Goal: Book appointment/travel/reservation

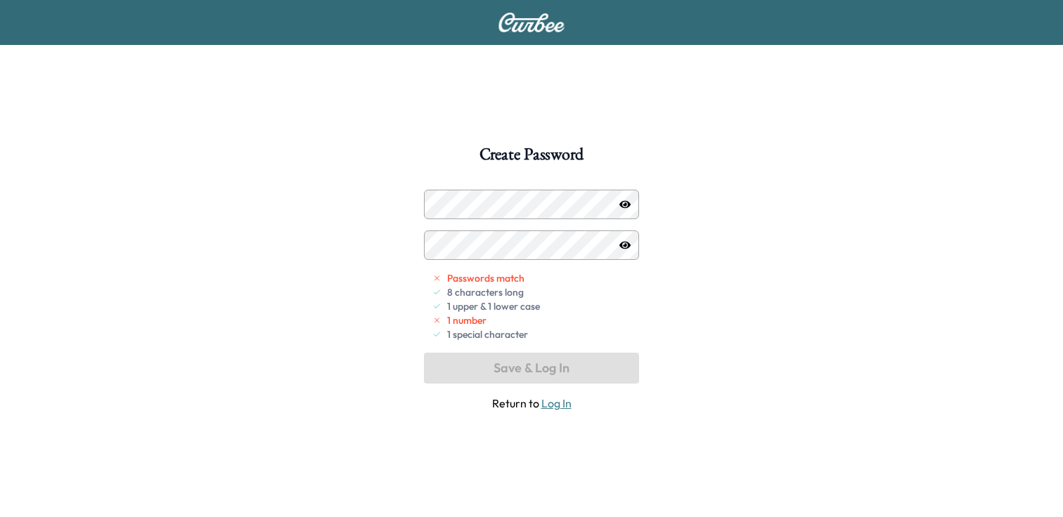
click at [625, 203] on icon "button" at bounding box center [624, 204] width 11 height 8
click at [625, 204] on icon "button" at bounding box center [624, 204] width 11 height 9
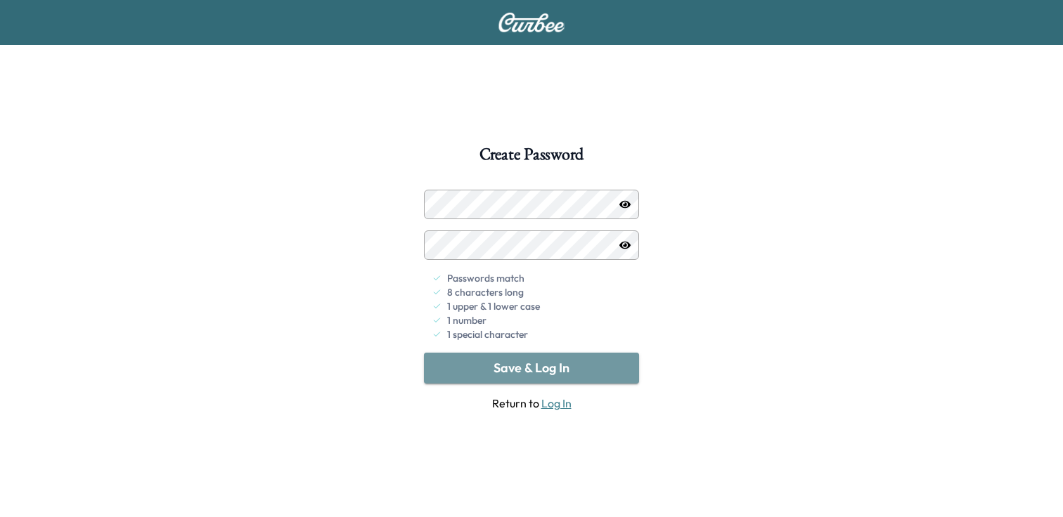
click at [566, 369] on button "Save & Log In" at bounding box center [531, 368] width 215 height 31
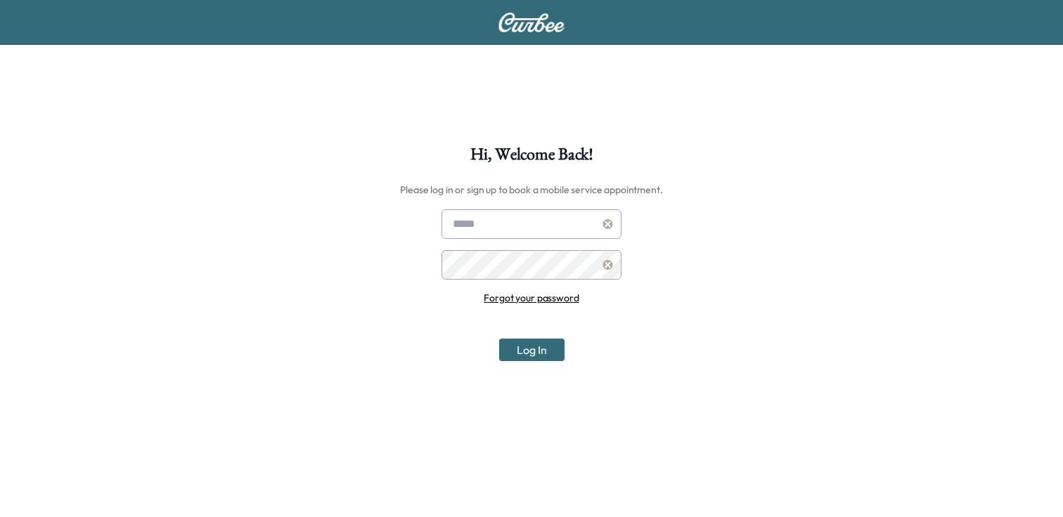
click at [538, 352] on button "Log In" at bounding box center [531, 350] width 65 height 22
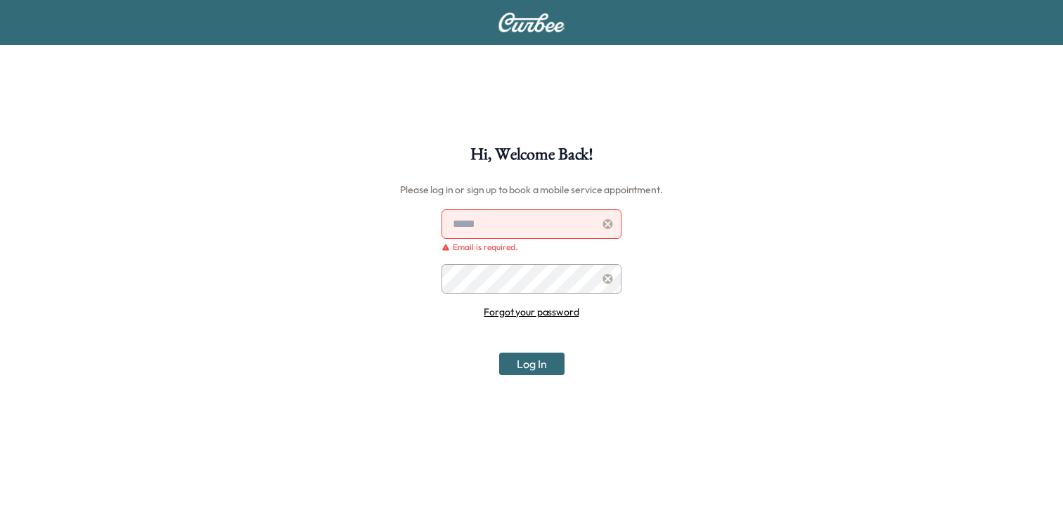
drag, startPoint x: 539, startPoint y: 235, endPoint x: 536, endPoint y: 228, distance: 8.2
click at [539, 235] on input "text" at bounding box center [531, 224] width 180 height 30
type input "**********"
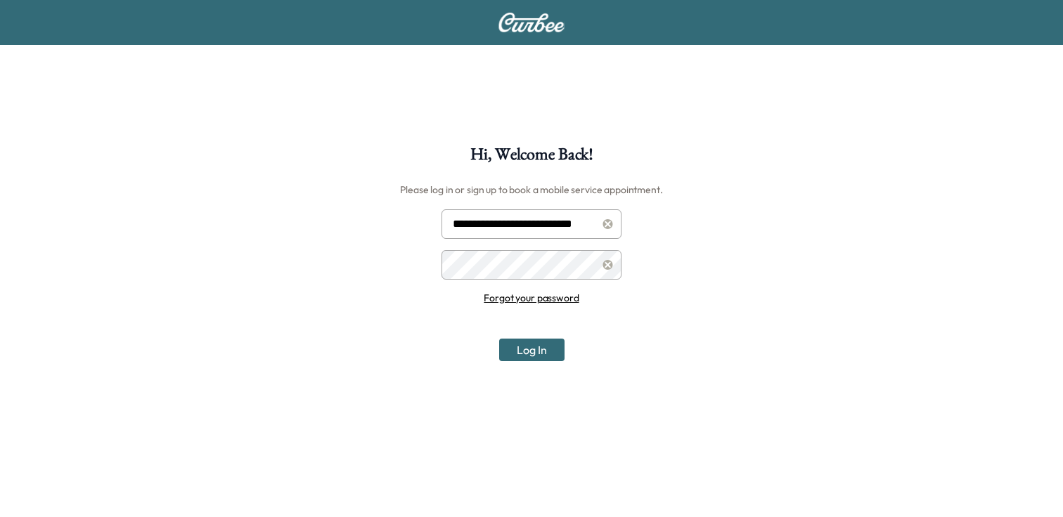
click at [538, 351] on button "Log In" at bounding box center [531, 350] width 65 height 22
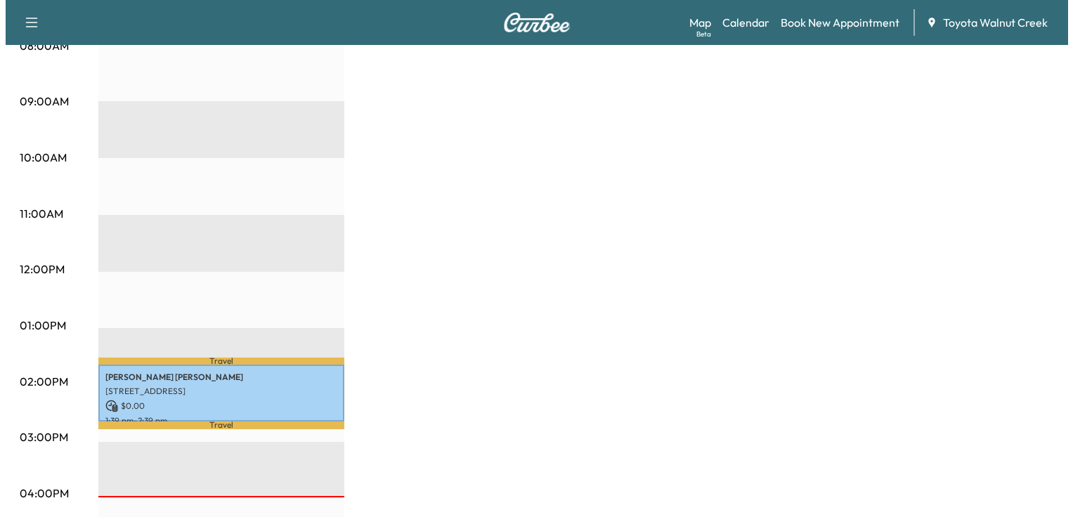
scroll to position [422, 0]
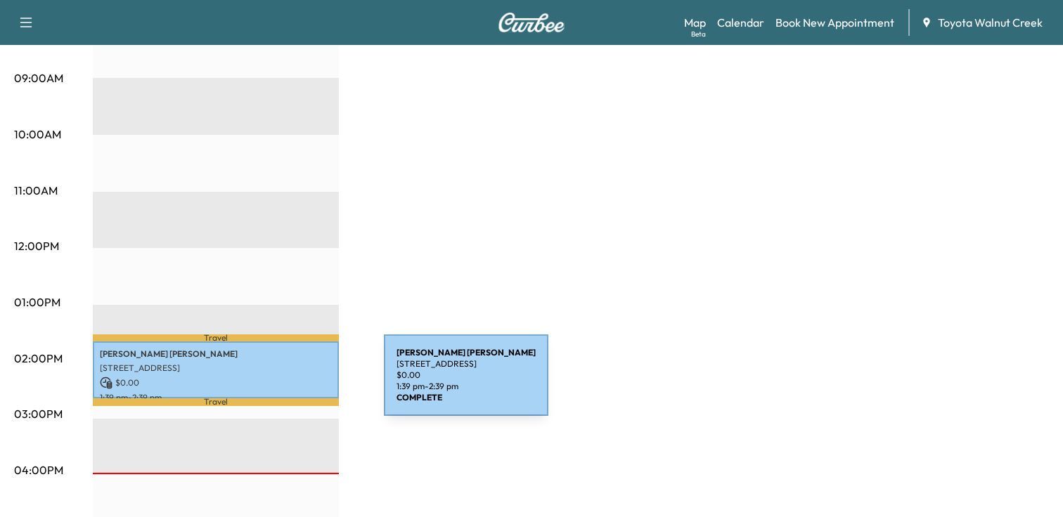
click at [280, 377] on p "$ 0.00" at bounding box center [216, 383] width 232 height 13
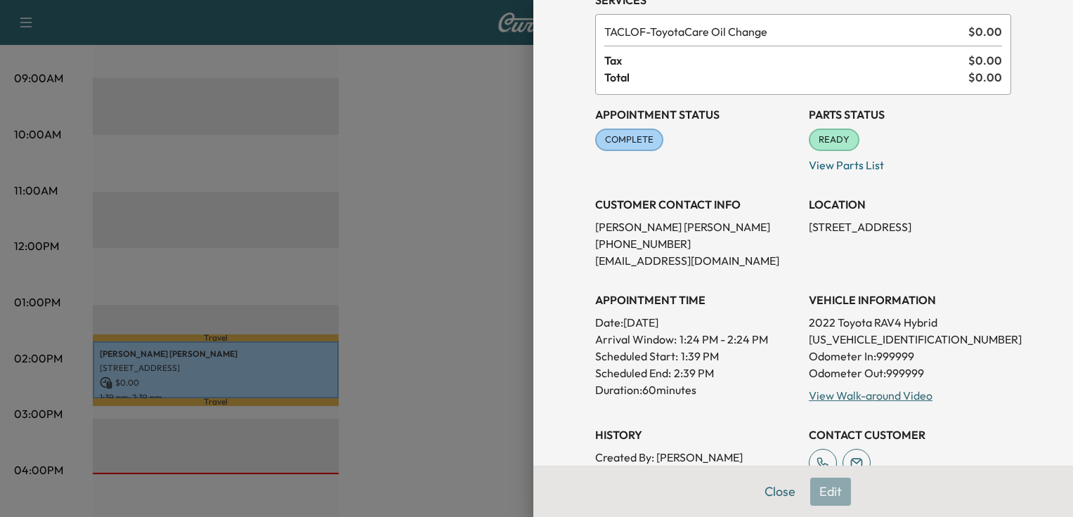
scroll to position [0, 0]
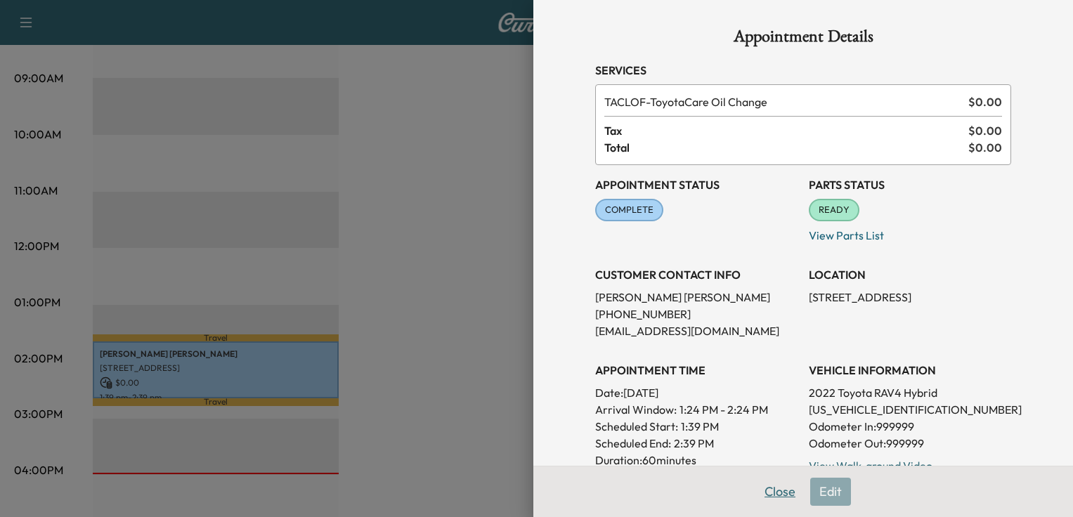
click at [775, 495] on button "Close" at bounding box center [779, 492] width 49 height 28
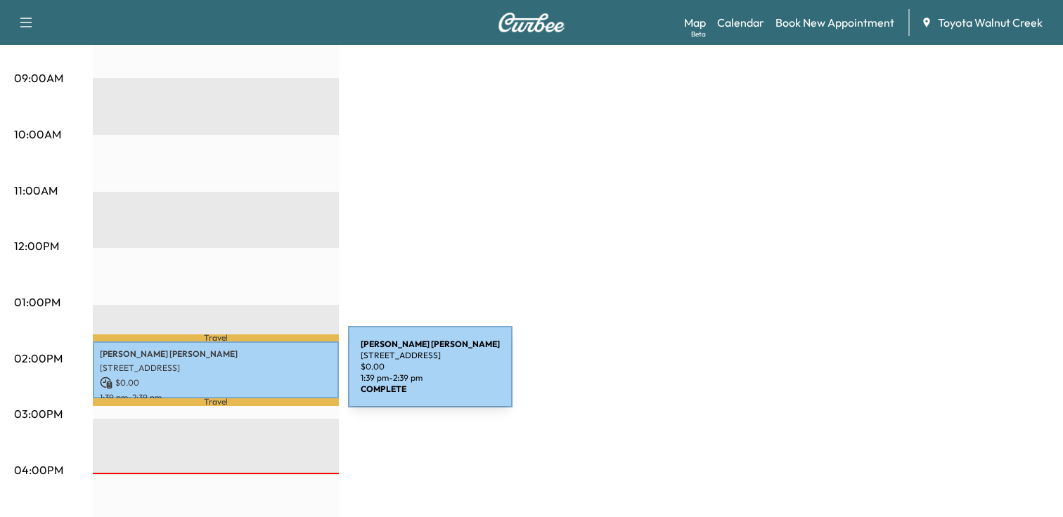
click at [242, 377] on p "$ 0.00" at bounding box center [216, 383] width 232 height 13
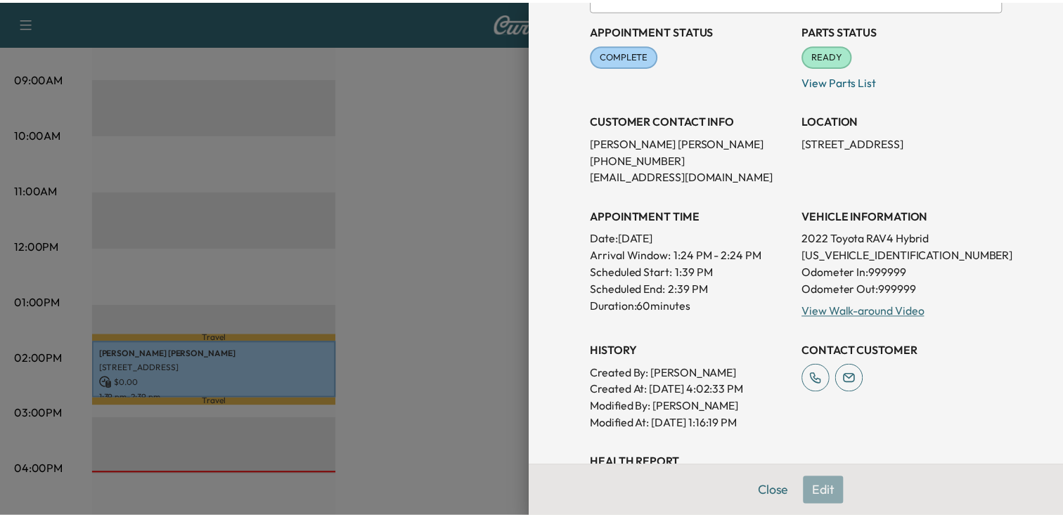
scroll to position [25, 0]
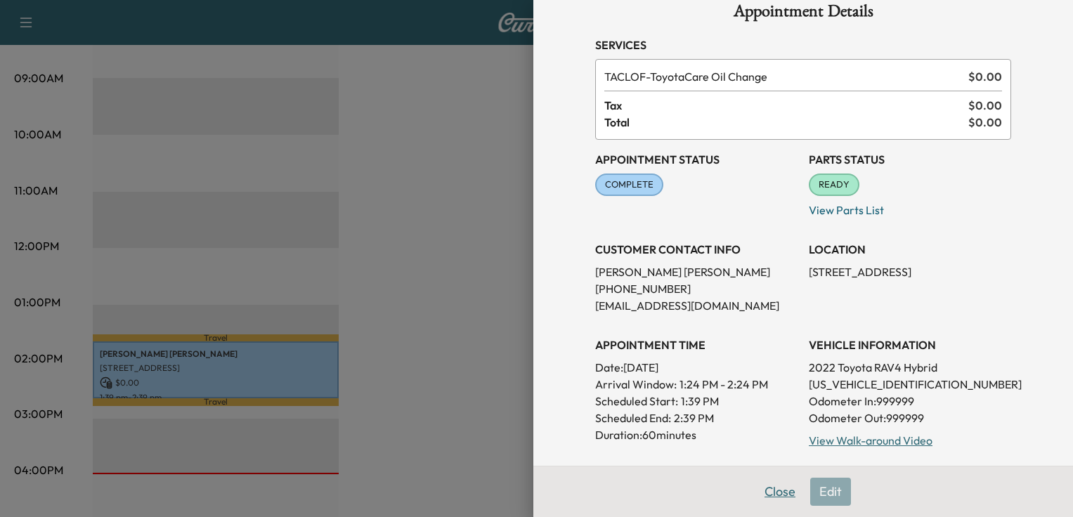
click at [773, 490] on button "Close" at bounding box center [779, 492] width 49 height 28
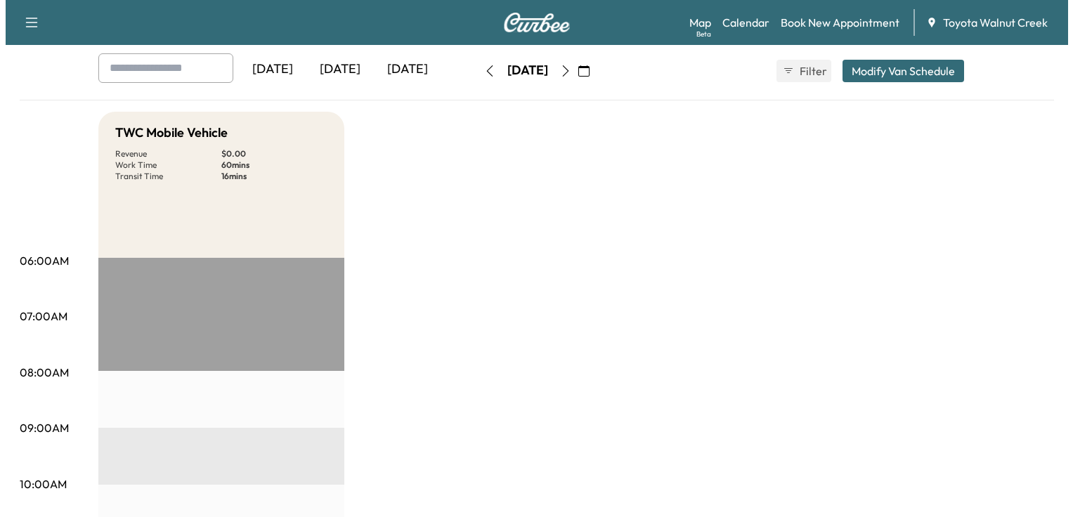
scroll to position [0, 0]
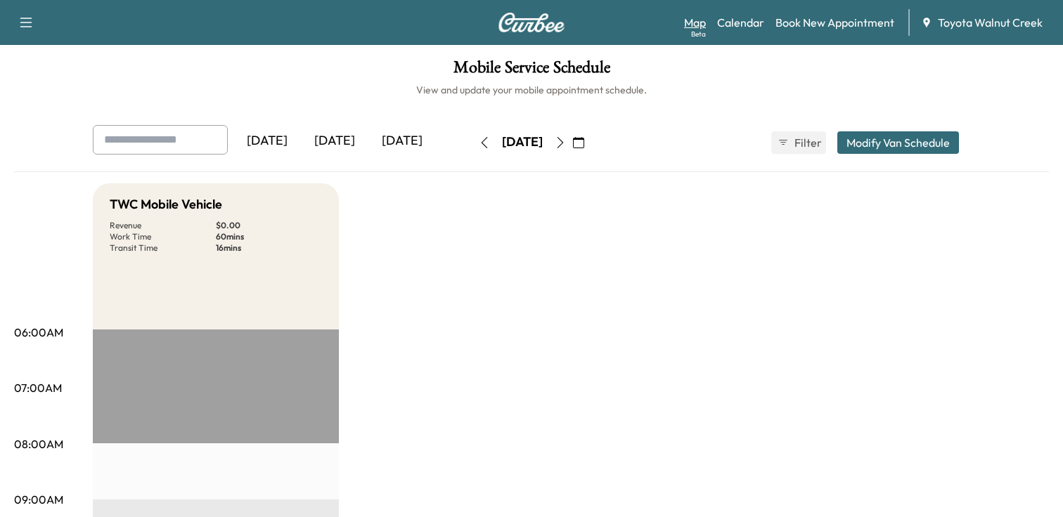
click at [703, 25] on link "Map Beta" at bounding box center [695, 22] width 22 height 17
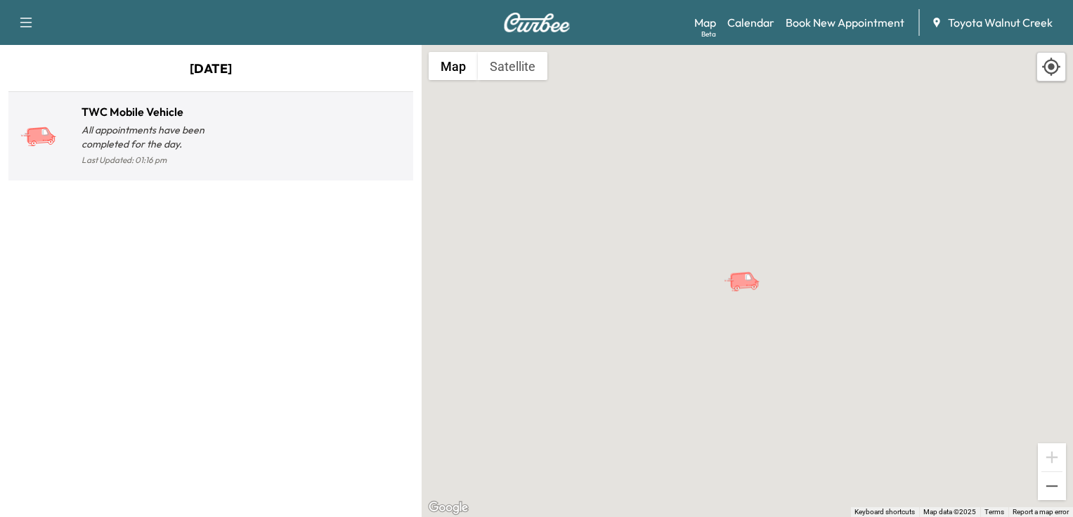
click at [112, 112] on h1 "TWC Mobile Vehicle" at bounding box center [146, 111] width 129 height 17
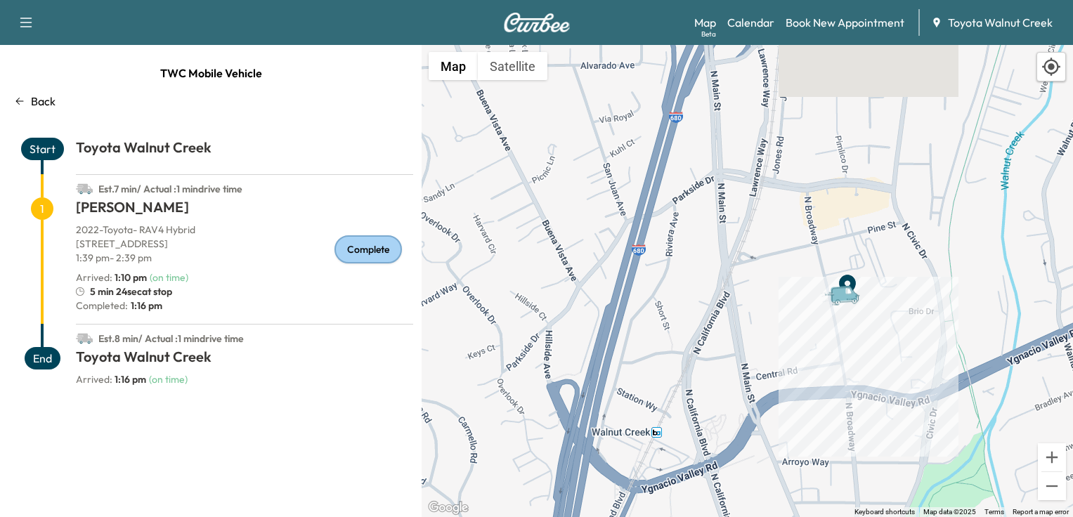
drag, startPoint x: 846, startPoint y: 172, endPoint x: 867, endPoint y: 371, distance: 200.0
click at [867, 371] on div "To activate drag with keyboard, press Alt + Enter. Once in keyboard drag state,…" at bounding box center [747, 281] width 651 height 472
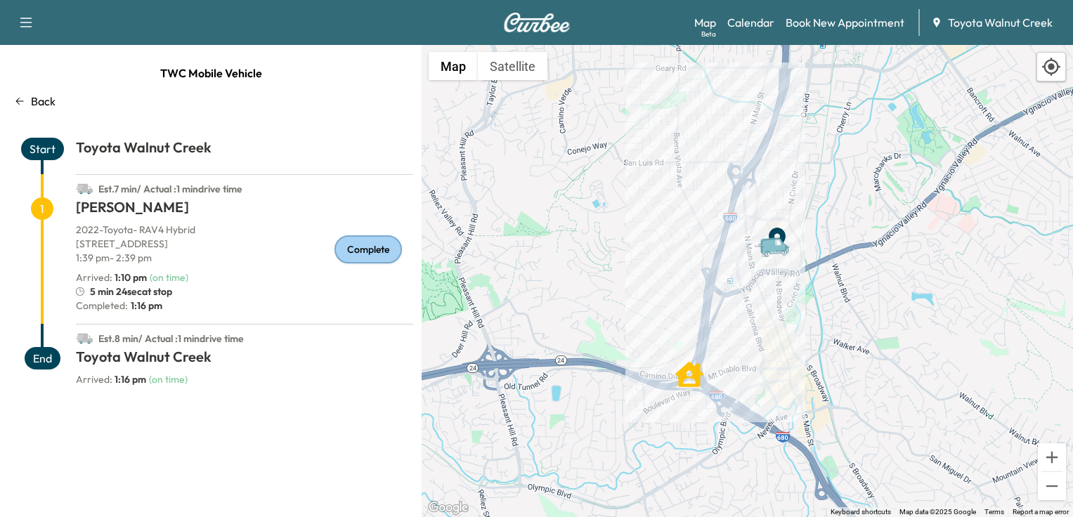
drag, startPoint x: 866, startPoint y: 315, endPoint x: 762, endPoint y: 211, distance: 147.1
click at [762, 211] on div "To activate drag with keyboard, press Alt + Enter. Once in keyboard drag state,…" at bounding box center [747, 281] width 651 height 472
click at [22, 105] on icon at bounding box center [19, 101] width 11 height 11
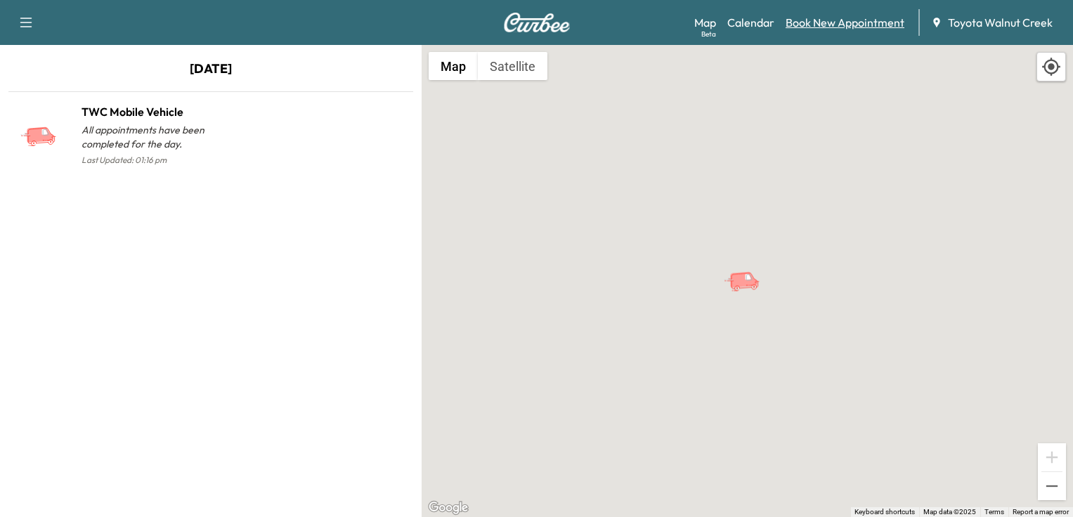
click at [883, 18] on link "Book New Appointment" at bounding box center [845, 22] width 119 height 17
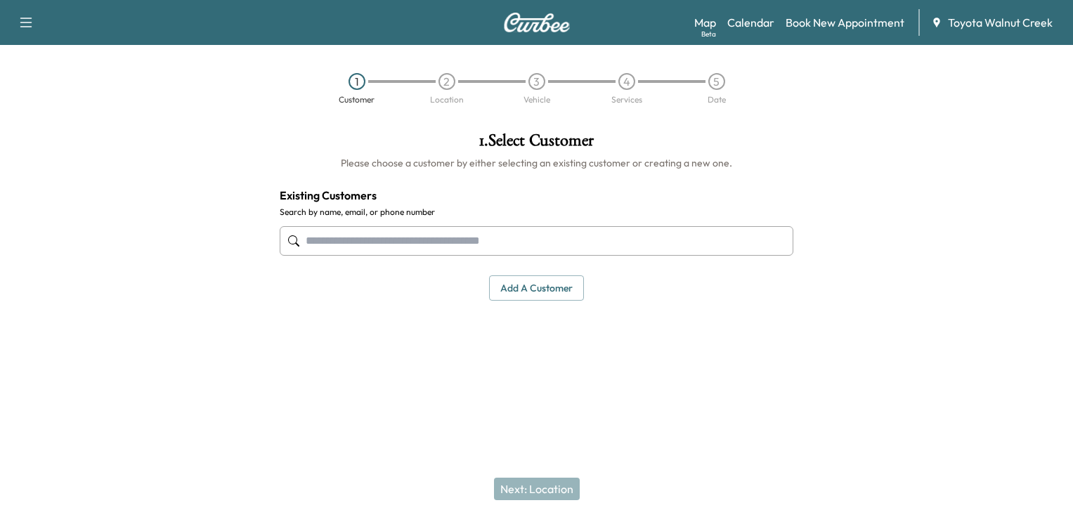
click at [413, 248] on input "text" at bounding box center [537, 241] width 514 height 30
click at [569, 287] on button "Add a customer" at bounding box center [536, 288] width 95 height 26
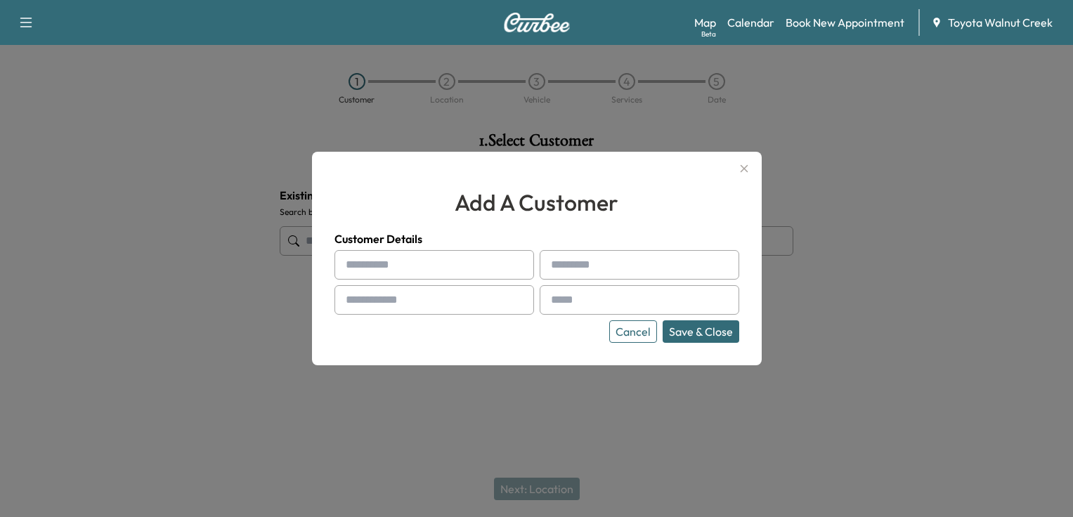
drag, startPoint x: 455, startPoint y: 251, endPoint x: 469, endPoint y: 204, distance: 48.5
click at [455, 251] on input "text" at bounding box center [435, 265] width 200 height 30
type input "****"
type input "******"
click at [443, 309] on input "text" at bounding box center [435, 300] width 200 height 30
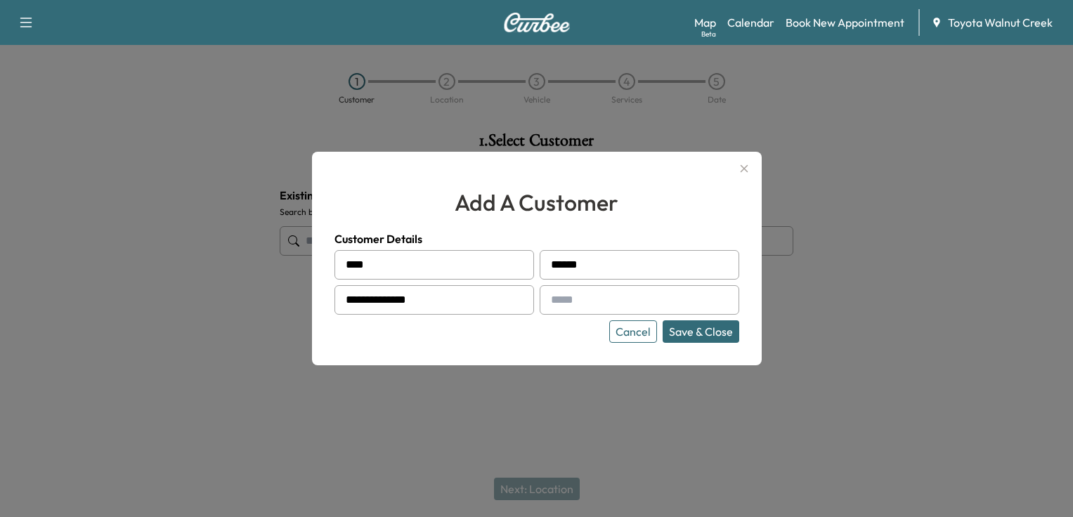
type input "**********"
click at [579, 305] on input "text" at bounding box center [640, 300] width 200 height 30
type input "**********"
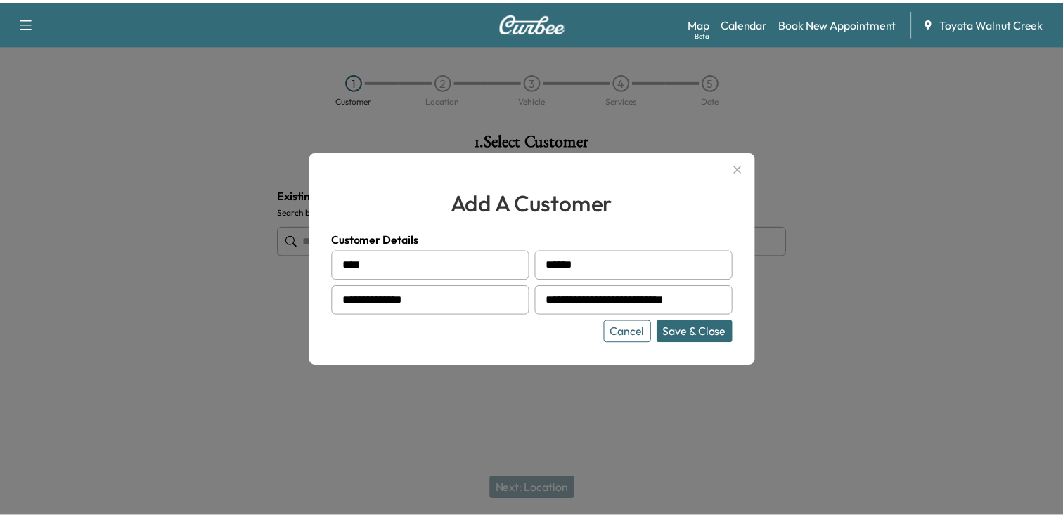
scroll to position [0, 0]
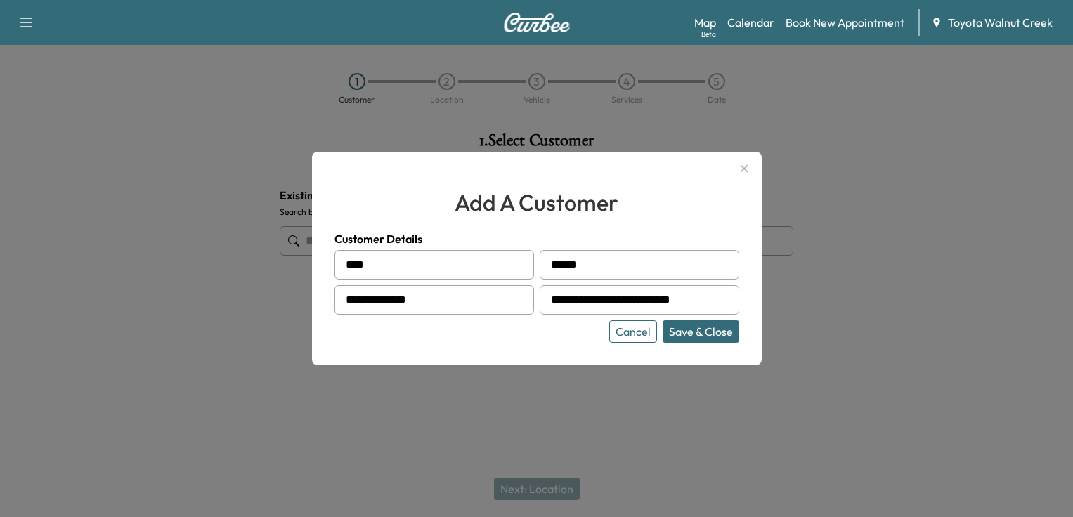
click at [701, 332] on button "Save & Close" at bounding box center [701, 331] width 77 height 22
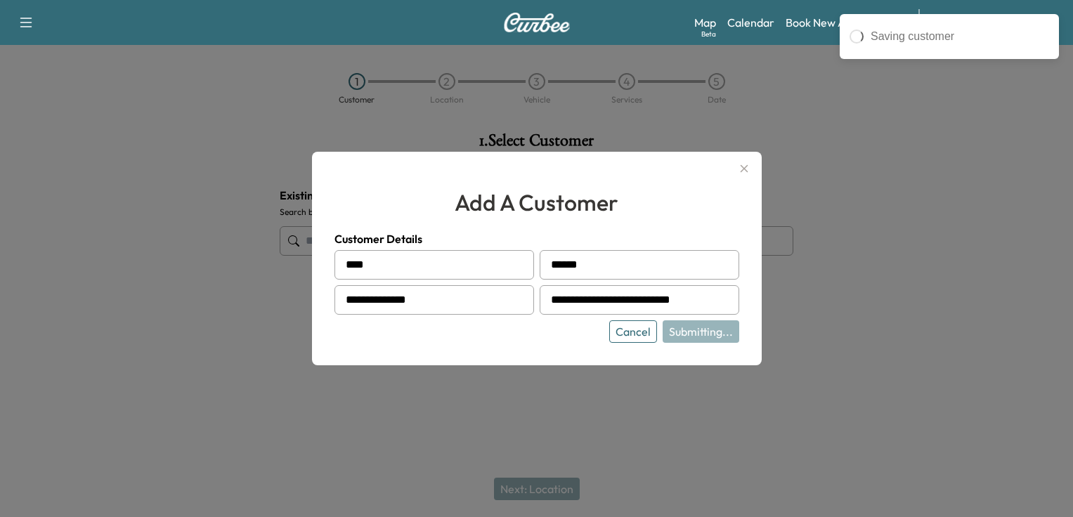
type input "**********"
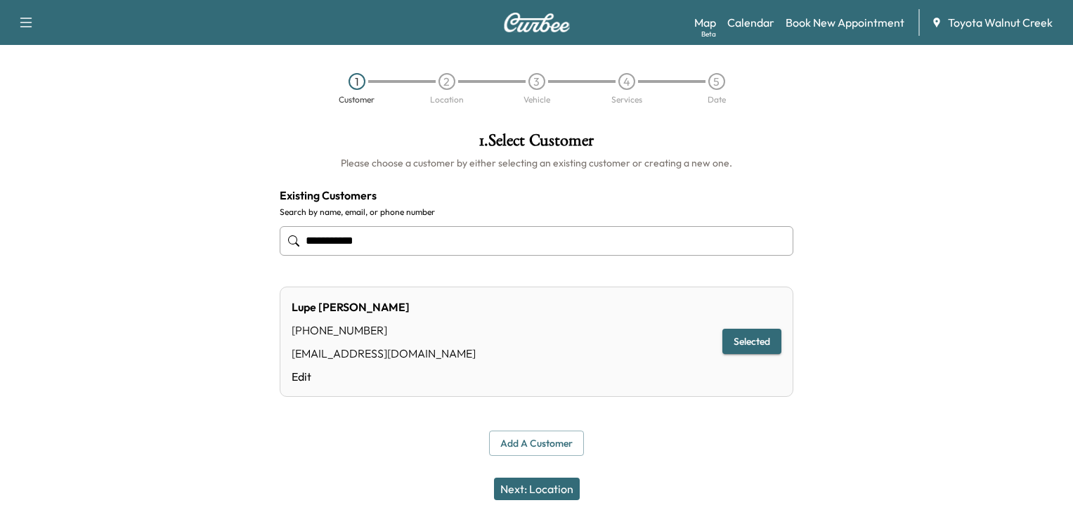
click at [577, 490] on button "Next: Location" at bounding box center [537, 489] width 86 height 22
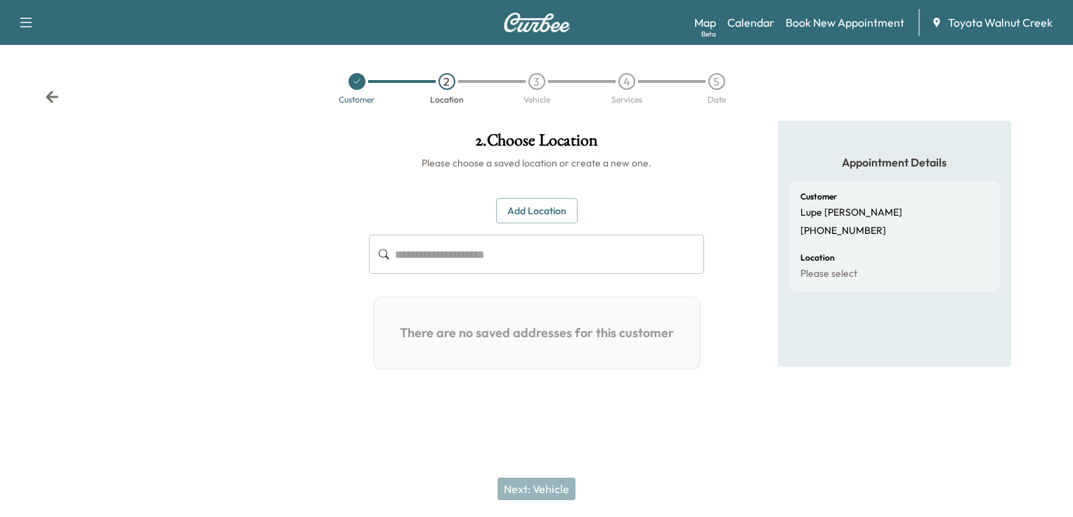
click at [557, 216] on button "Add Location" at bounding box center [537, 211] width 82 height 26
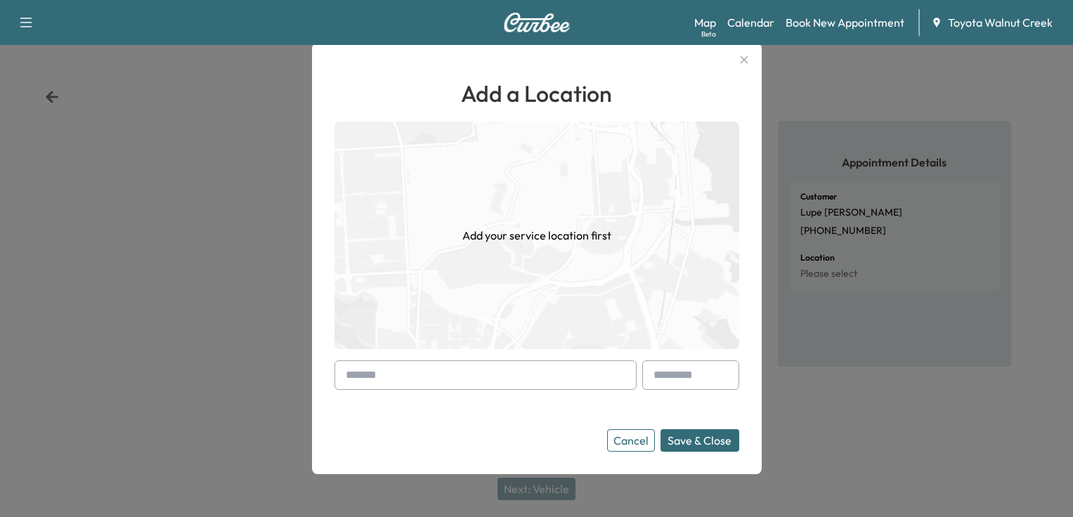
click at [469, 379] on input "text" at bounding box center [486, 376] width 302 height 30
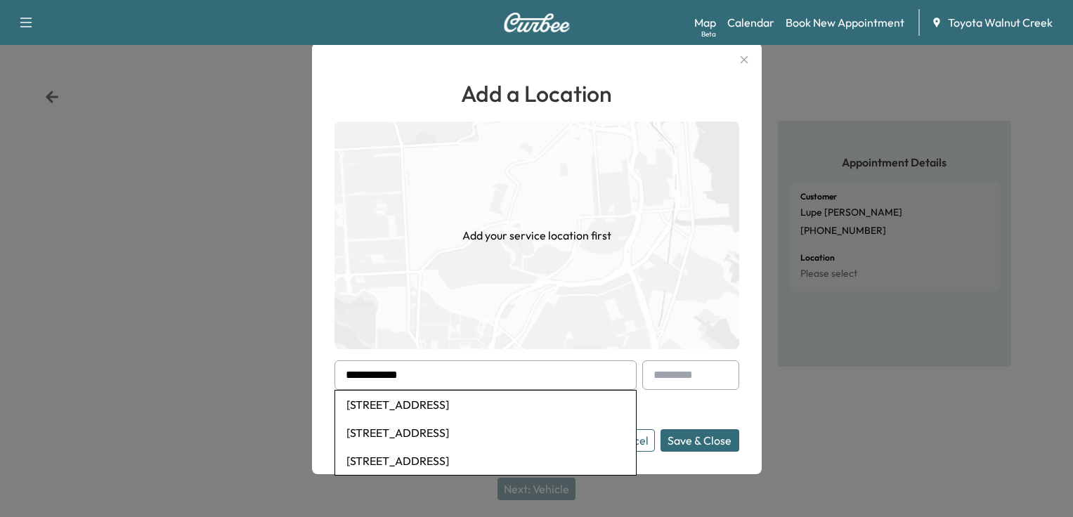
click at [412, 405] on li "[STREET_ADDRESS]" at bounding box center [485, 405] width 301 height 28
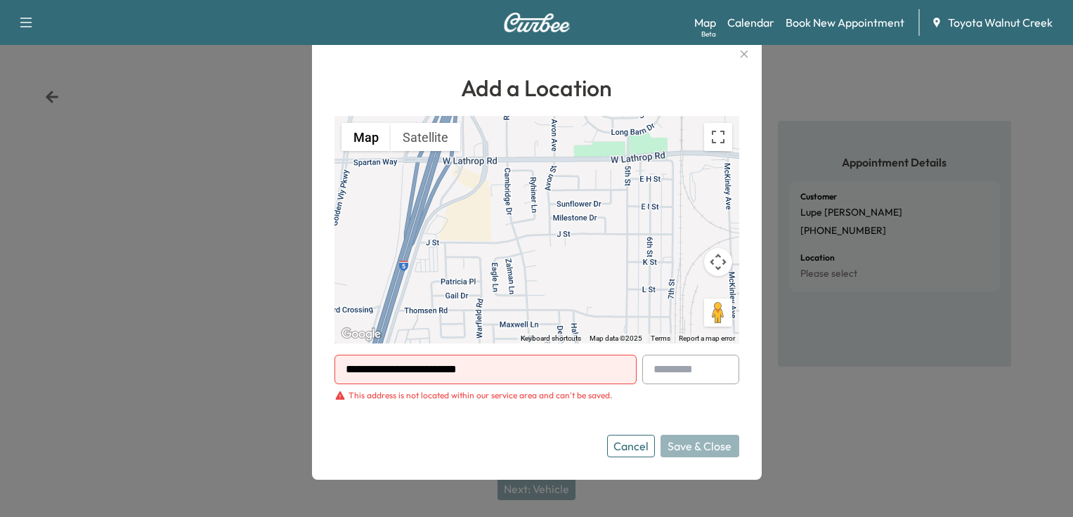
click at [481, 366] on input "**********" at bounding box center [486, 370] width 302 height 30
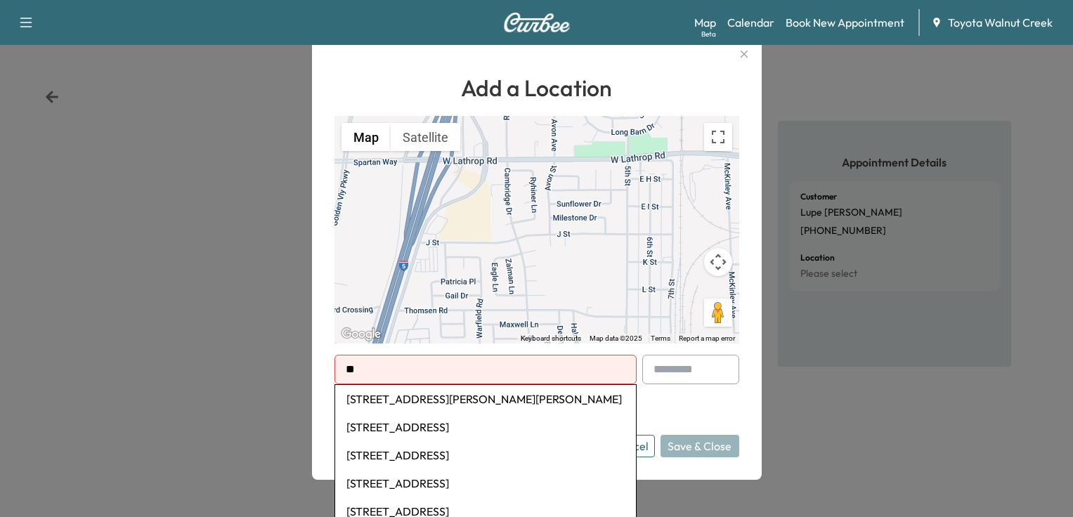
type input "*"
click at [496, 399] on li "[STREET_ADDRESS]" at bounding box center [485, 399] width 301 height 28
type input "**********"
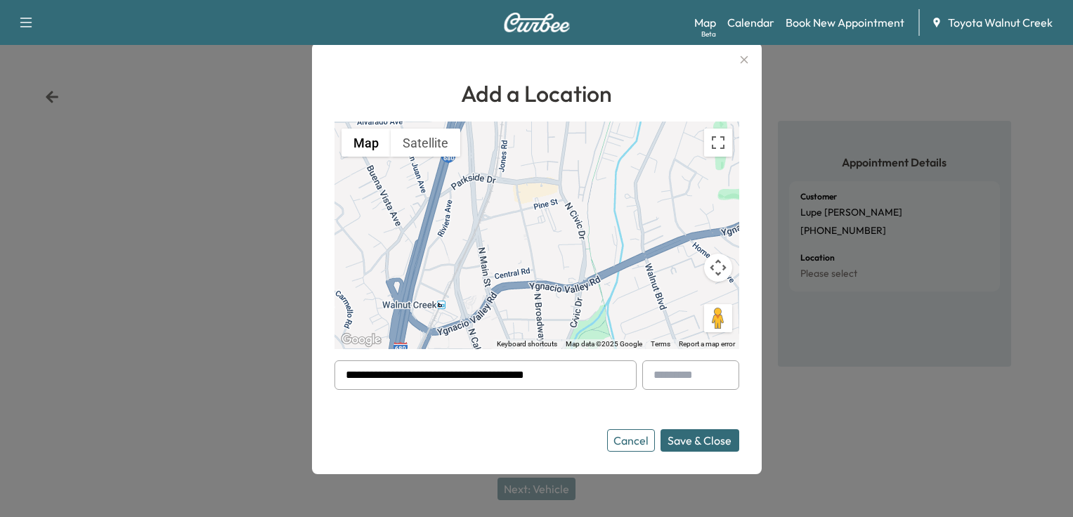
click at [717, 438] on button "Save & Close" at bounding box center [700, 440] width 79 height 22
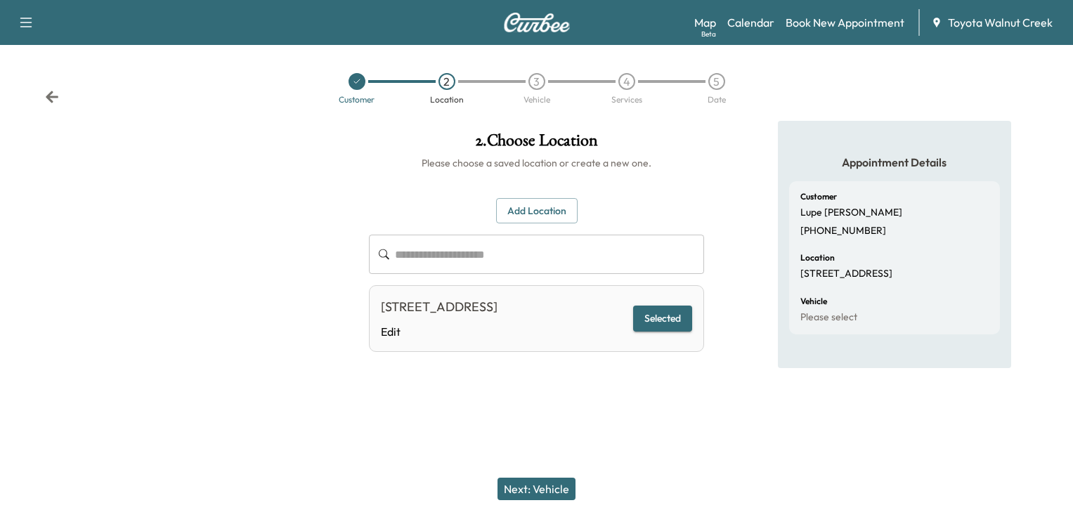
click at [550, 481] on button "Next: Vehicle" at bounding box center [537, 489] width 78 height 22
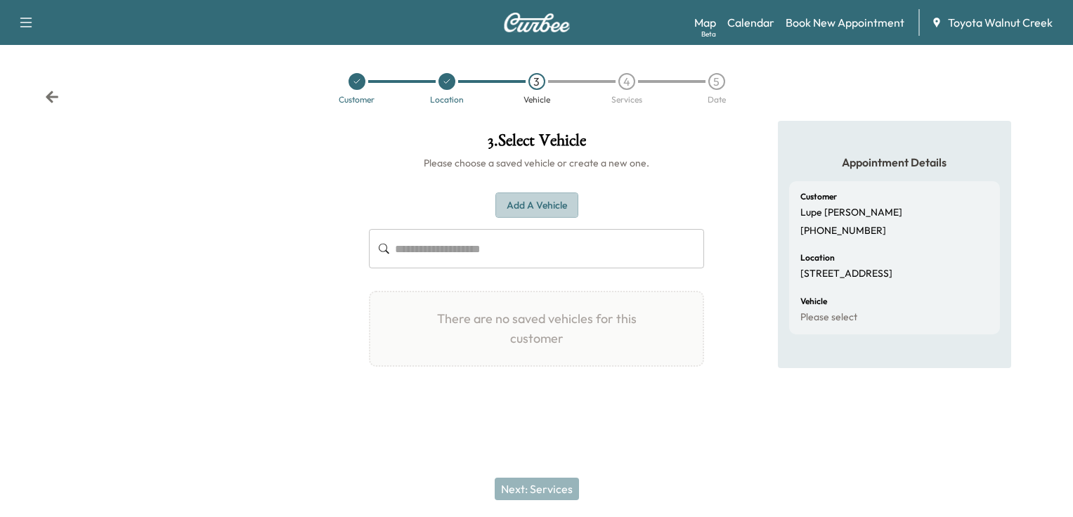
click at [561, 202] on button "Add a Vehicle" at bounding box center [536, 206] width 83 height 26
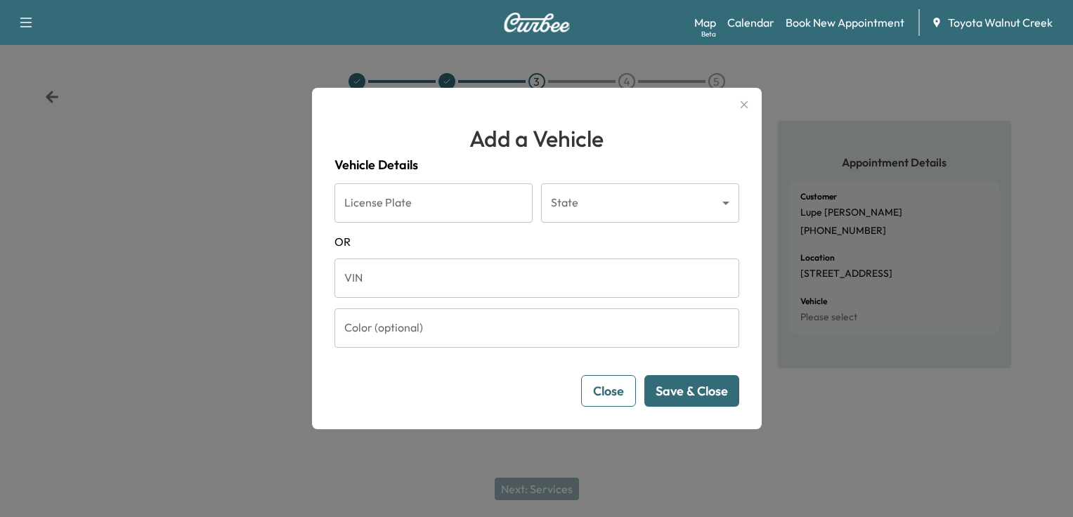
drag, startPoint x: 477, startPoint y: 208, endPoint x: 479, endPoint y: 201, distance: 7.2
click at [478, 207] on input "License Plate" at bounding box center [434, 202] width 198 height 39
click at [283, 378] on div at bounding box center [536, 258] width 1073 height 517
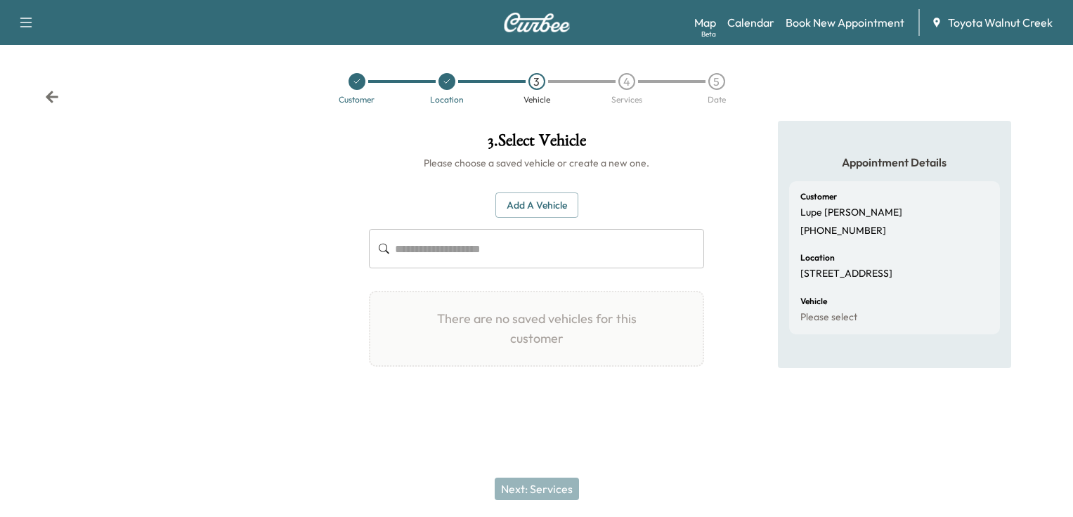
click at [540, 209] on button "Add a Vehicle" at bounding box center [536, 206] width 83 height 26
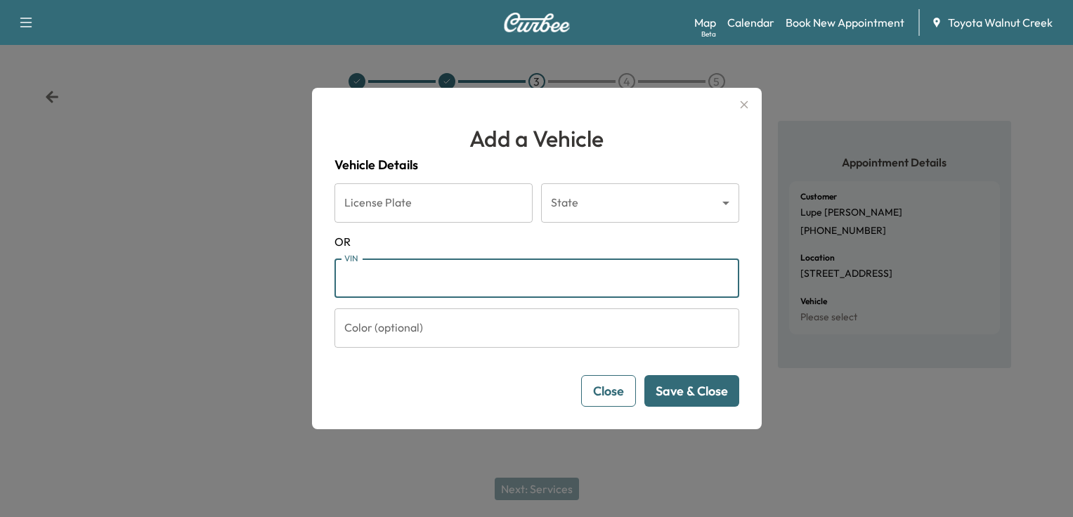
paste input "**********"
type input "**********"
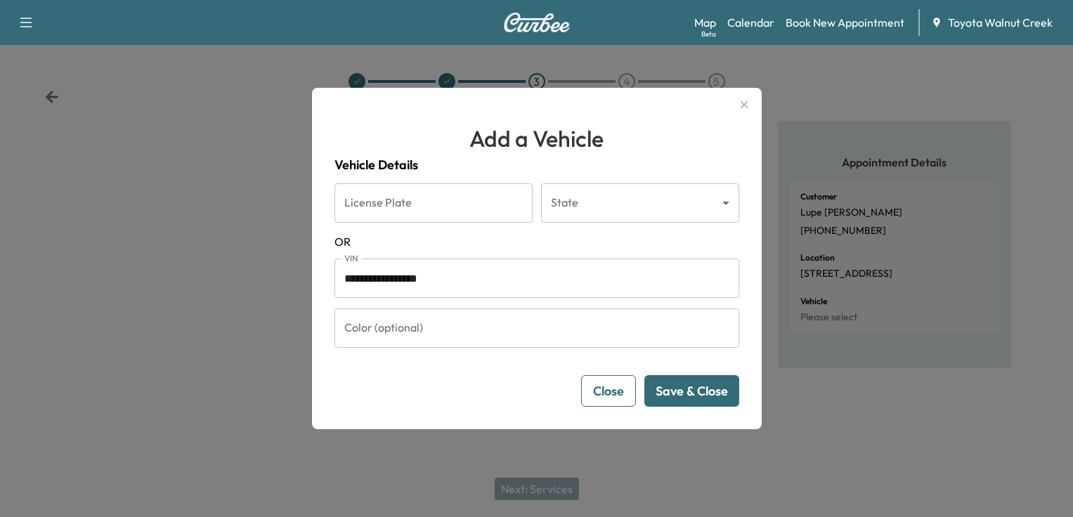
click at [698, 401] on button "Save & Close" at bounding box center [691, 391] width 95 height 32
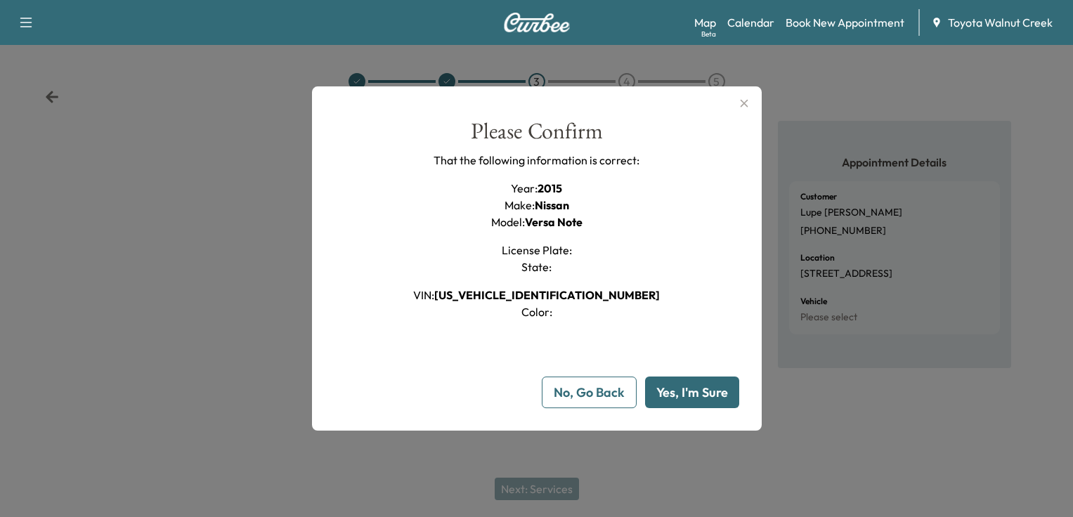
click at [698, 403] on button "Yes, I'm Sure" at bounding box center [692, 393] width 94 height 32
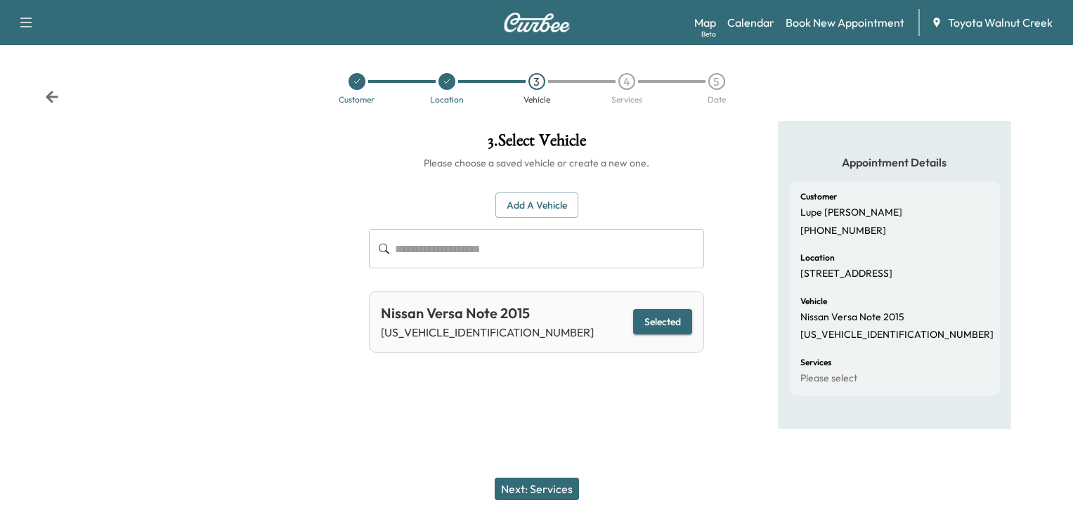
click at [562, 488] on button "Next: Services" at bounding box center [537, 489] width 84 height 22
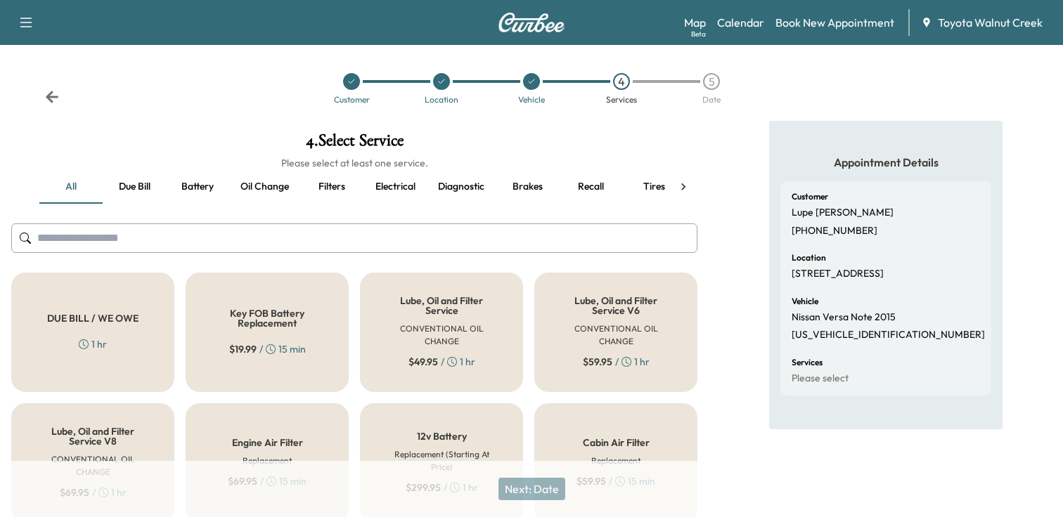
scroll to position [70, 0]
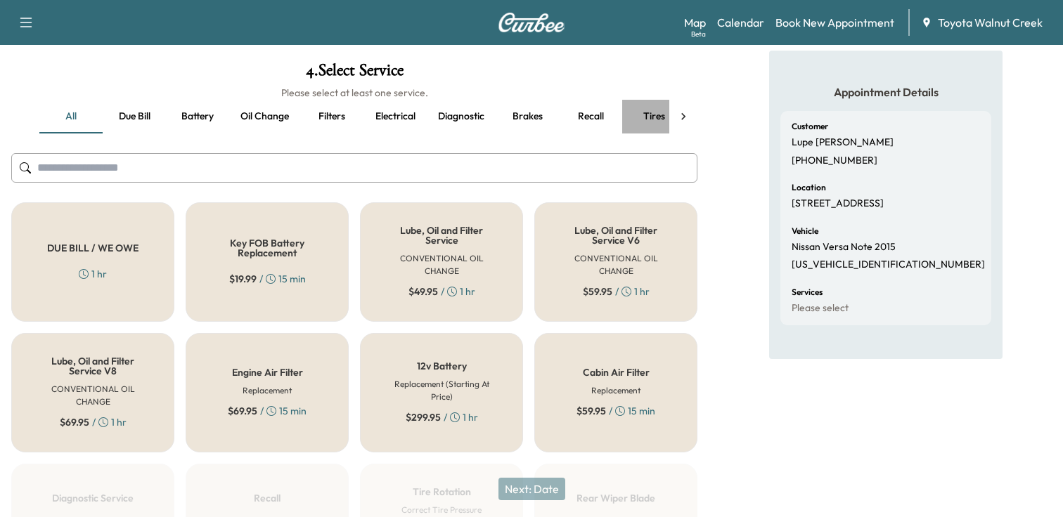
click at [655, 116] on button "Tires" at bounding box center [653, 117] width 63 height 34
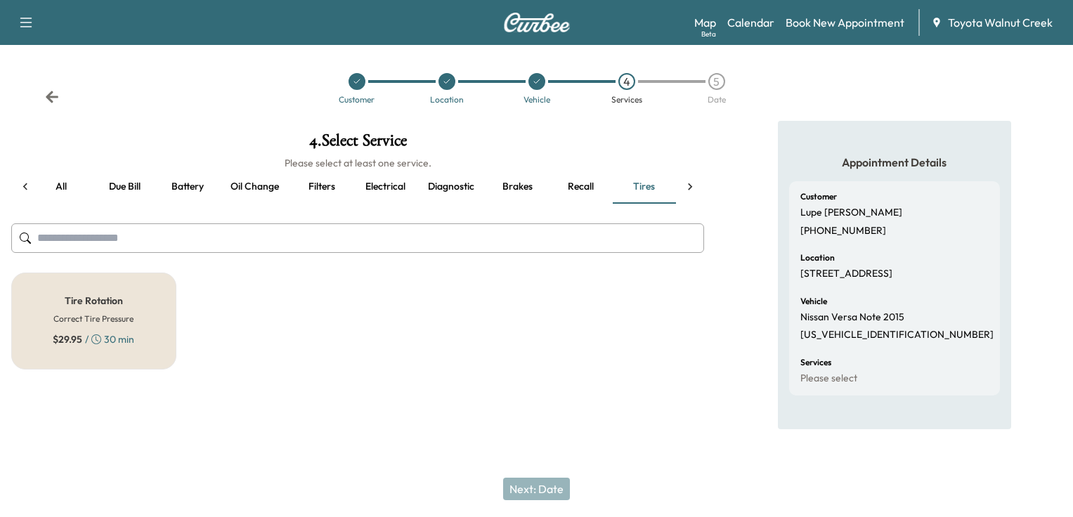
scroll to position [0, 10]
click at [587, 190] on button "Recall" at bounding box center [580, 187] width 63 height 34
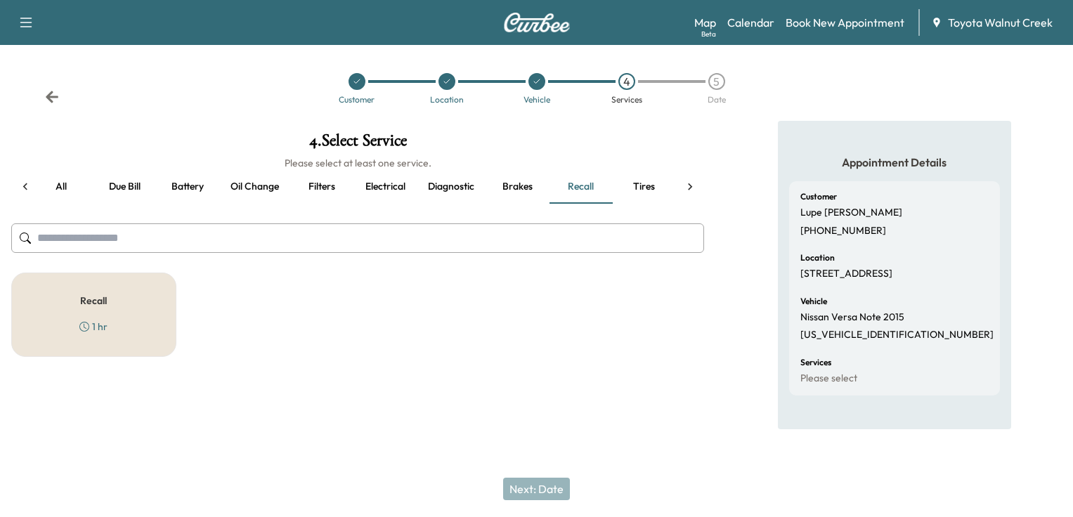
click at [518, 191] on button "Brakes" at bounding box center [517, 187] width 63 height 34
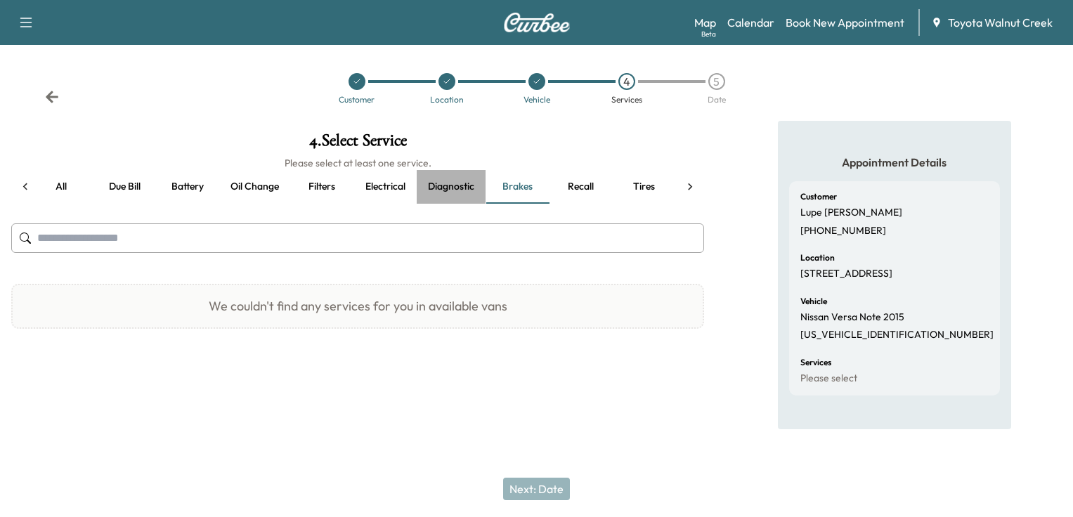
click at [451, 191] on button "Diagnostic" at bounding box center [451, 187] width 69 height 34
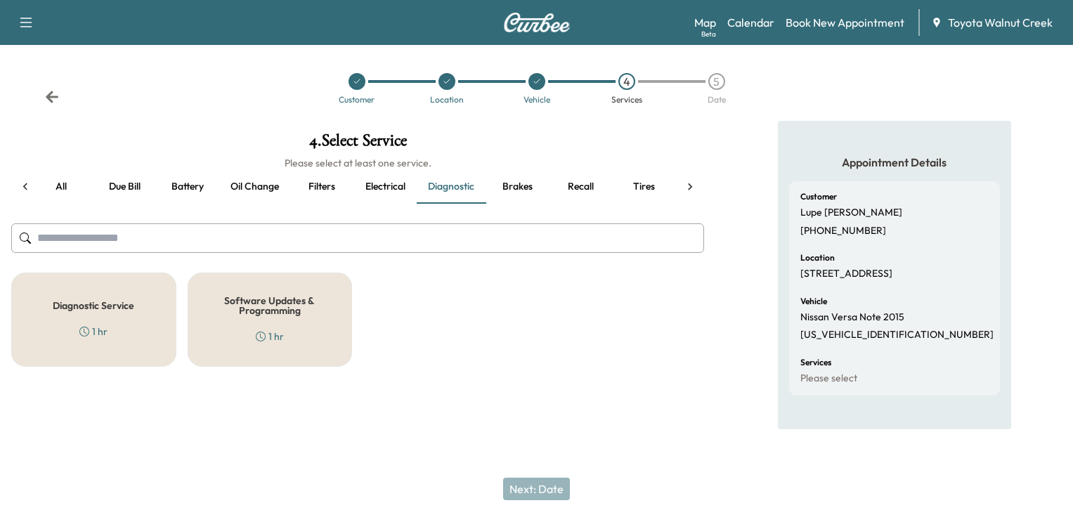
click at [382, 190] on button "Electrical" at bounding box center [384, 187] width 63 height 34
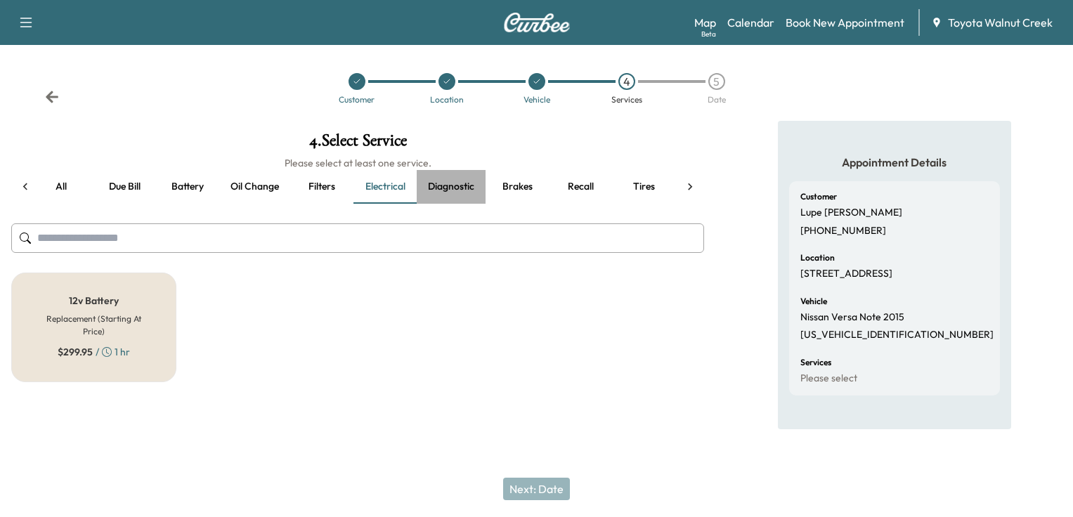
click at [474, 181] on button "Diagnostic" at bounding box center [451, 187] width 69 height 34
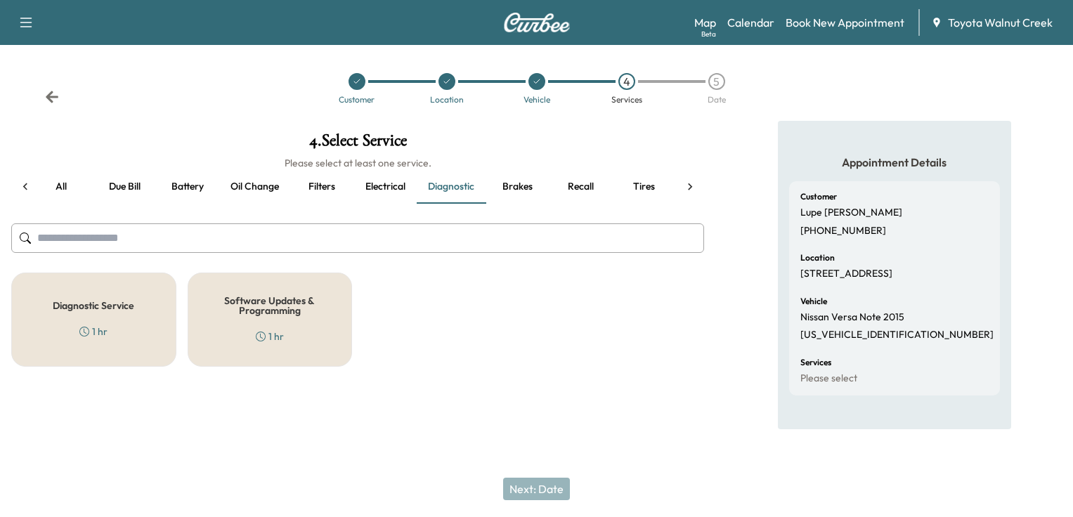
click at [376, 186] on button "Electrical" at bounding box center [384, 187] width 63 height 34
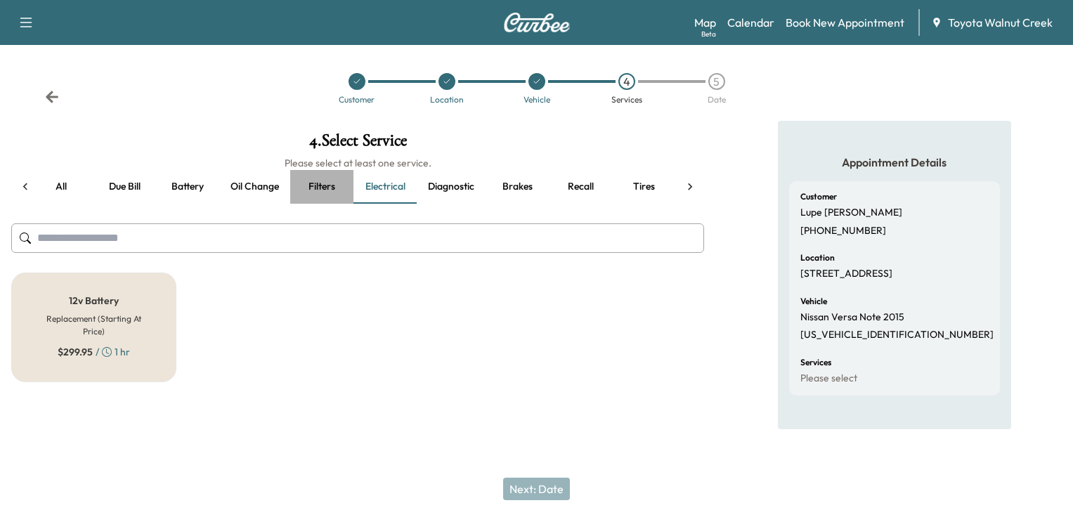
click at [318, 189] on button "Filters" at bounding box center [321, 187] width 63 height 34
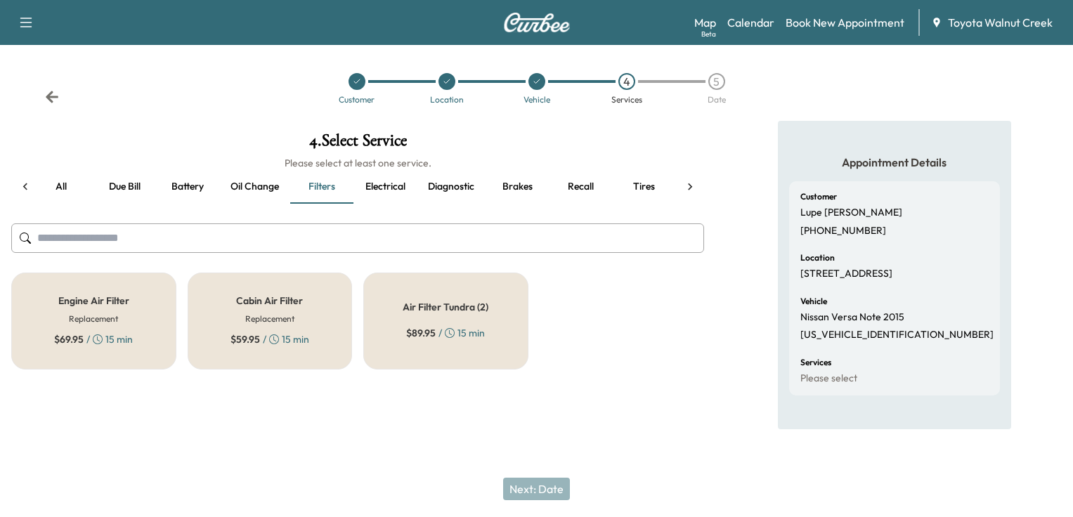
click at [257, 186] on button "Oil change" at bounding box center [254, 187] width 71 height 34
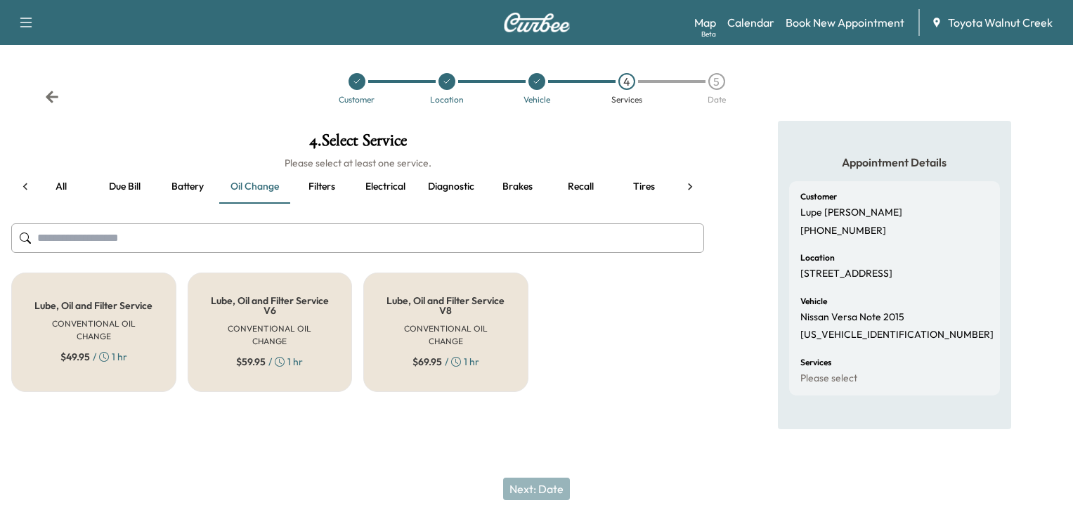
click at [689, 186] on icon at bounding box center [690, 187] width 14 height 14
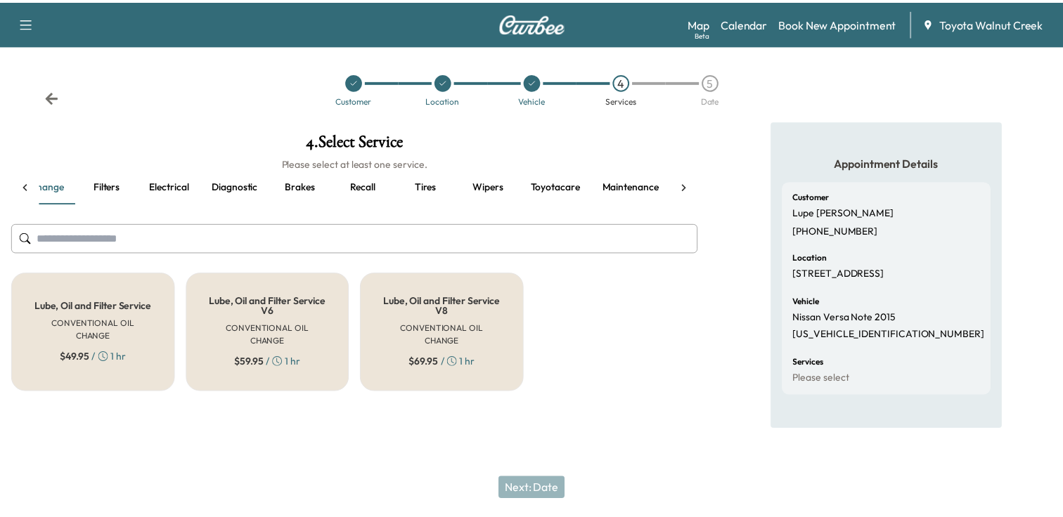
scroll to position [0, 224]
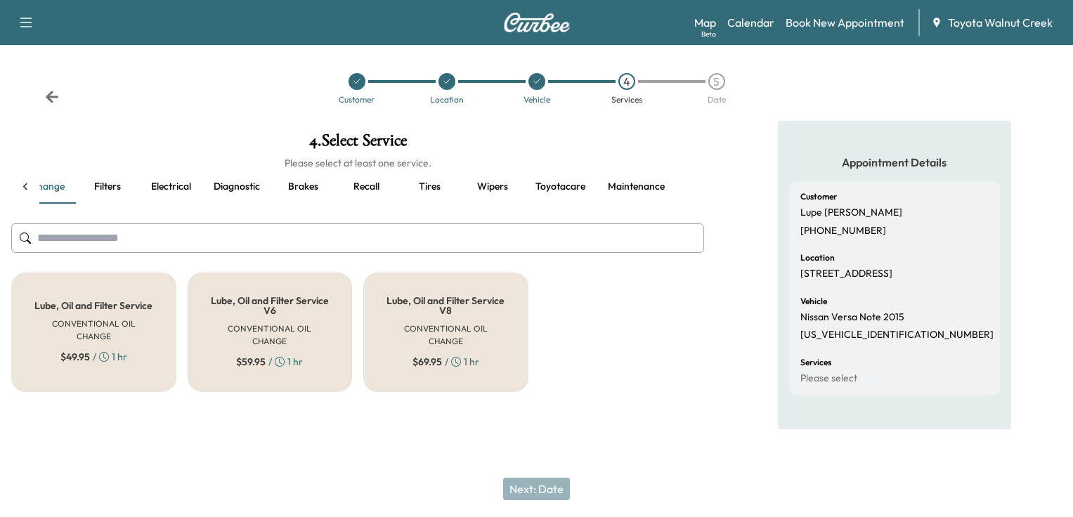
click at [570, 185] on button "Toyotacare" at bounding box center [560, 187] width 72 height 34
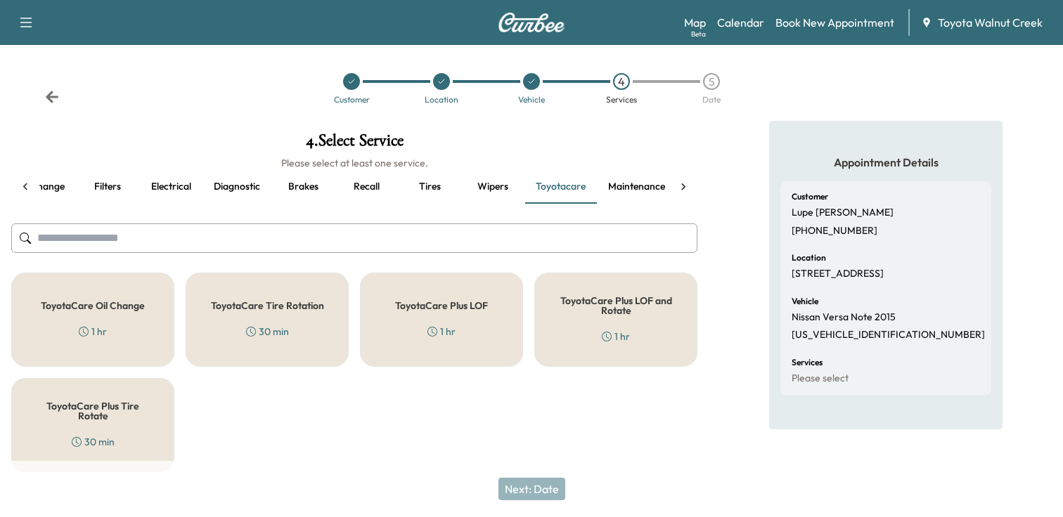
click at [684, 185] on icon at bounding box center [683, 187] width 14 height 14
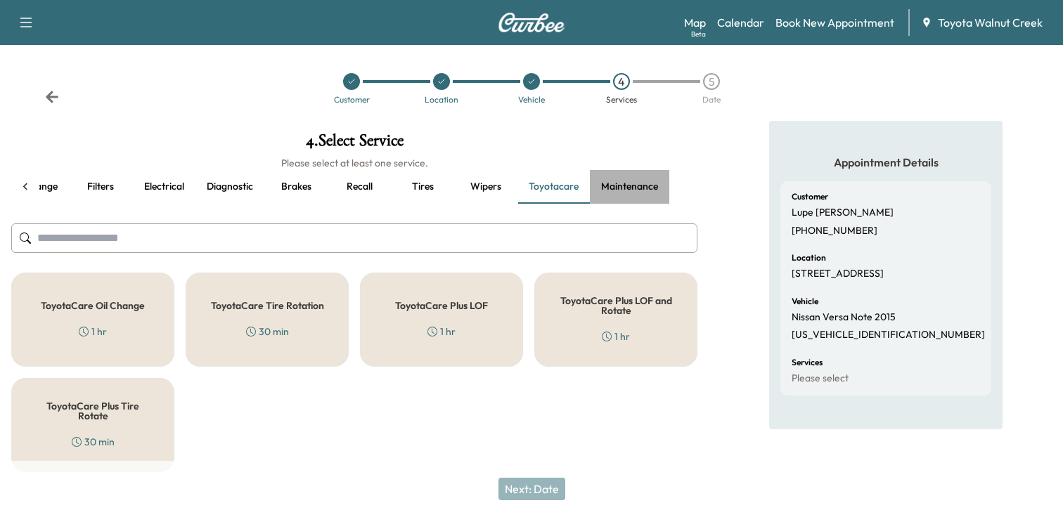
click at [646, 183] on button "Maintenance" at bounding box center [629, 187] width 79 height 34
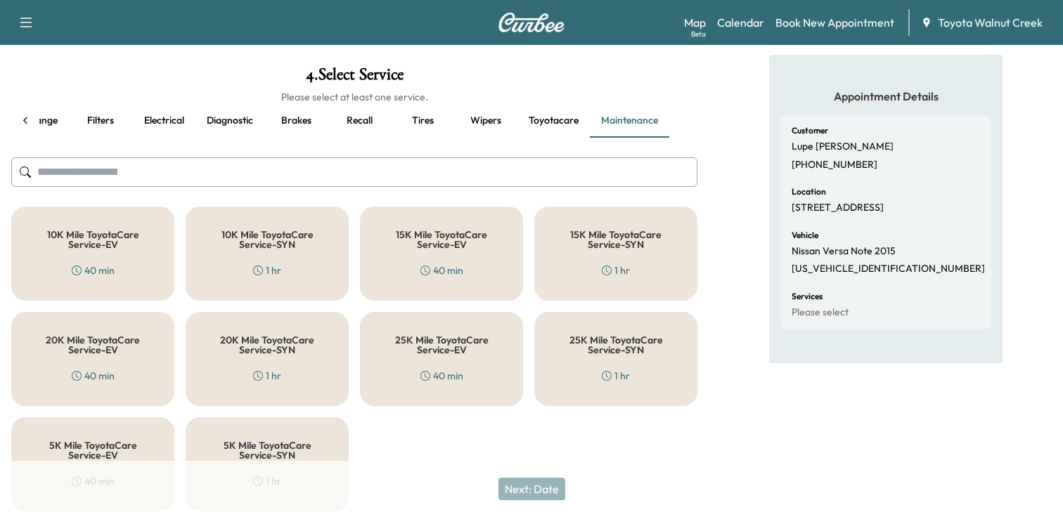
scroll to position [0, 0]
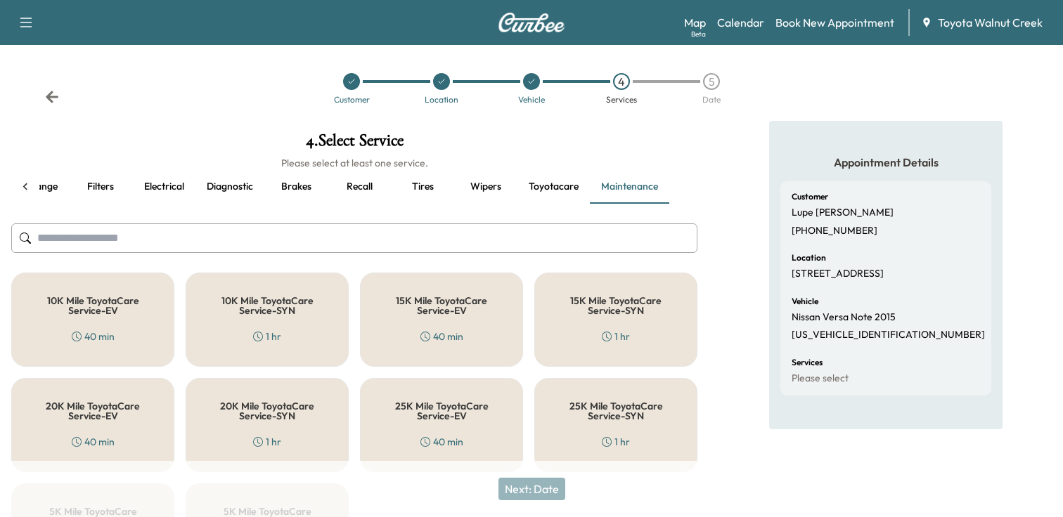
click at [20, 183] on icon at bounding box center [25, 187] width 14 height 14
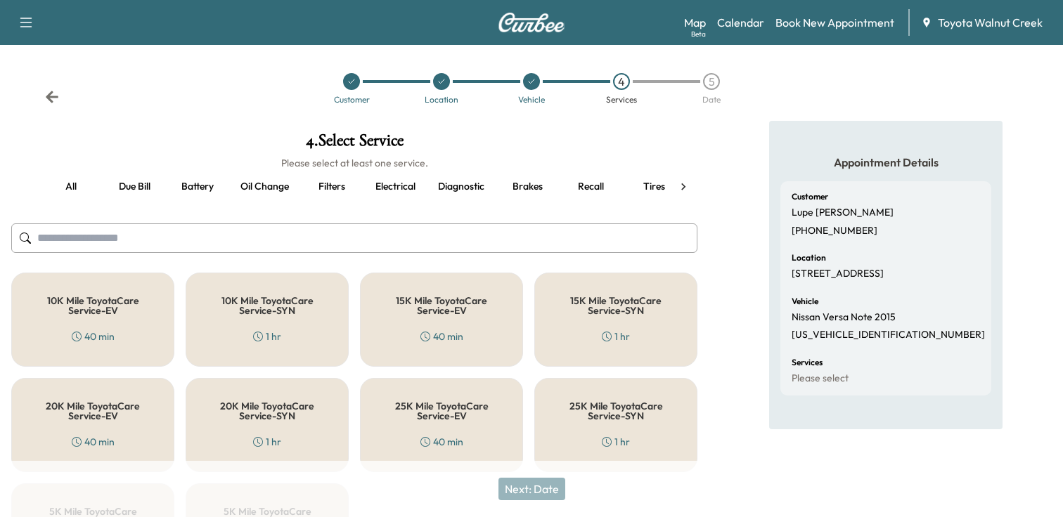
click at [264, 191] on button "Oil change" at bounding box center [264, 187] width 71 height 34
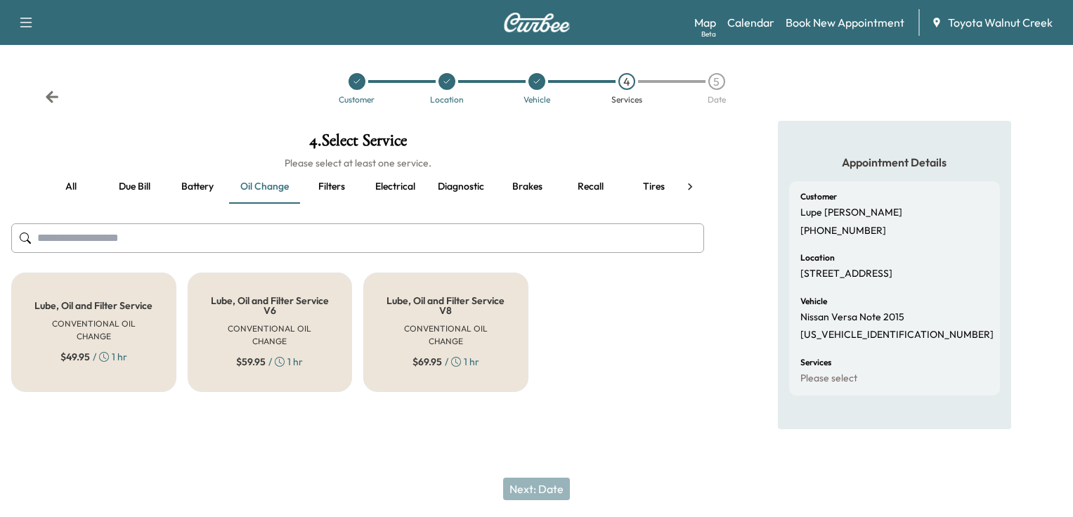
click at [105, 325] on h6 "CONVENTIONAL OIL CHANGE" at bounding box center [93, 330] width 119 height 25
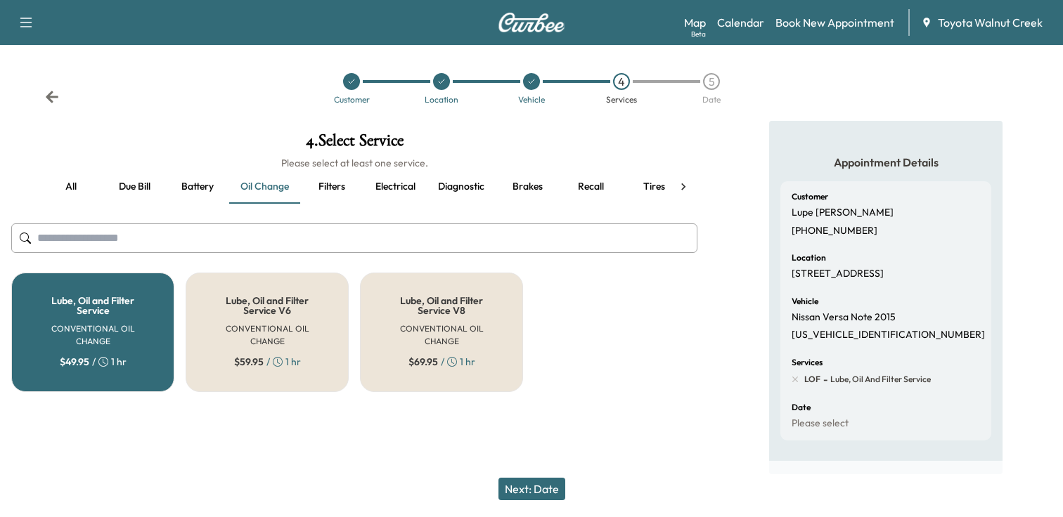
click at [531, 492] on button "Next: Date" at bounding box center [531, 489] width 67 height 22
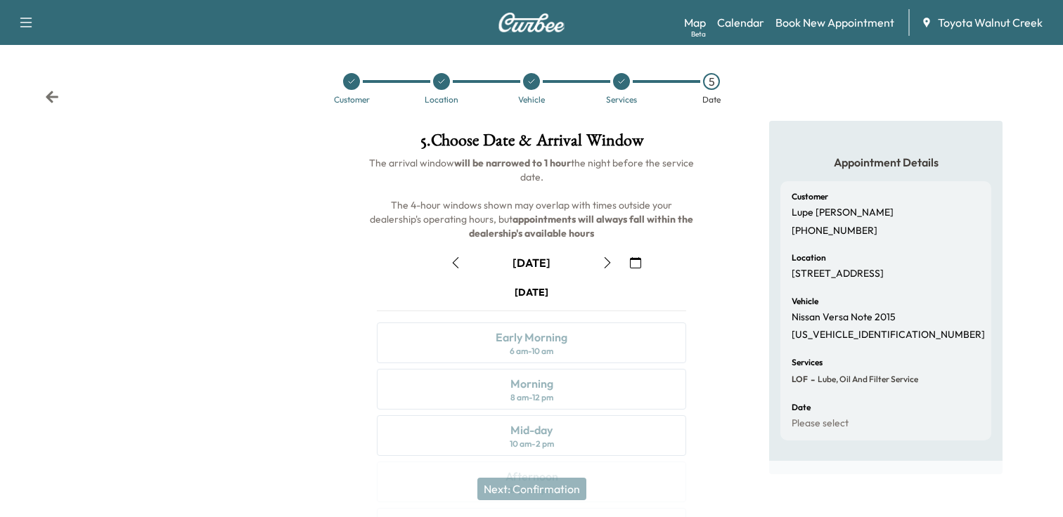
click at [611, 261] on icon "button" at bounding box center [607, 262] width 11 height 11
click at [514, 396] on div "8 am - 12 pm" at bounding box center [531, 397] width 43 height 11
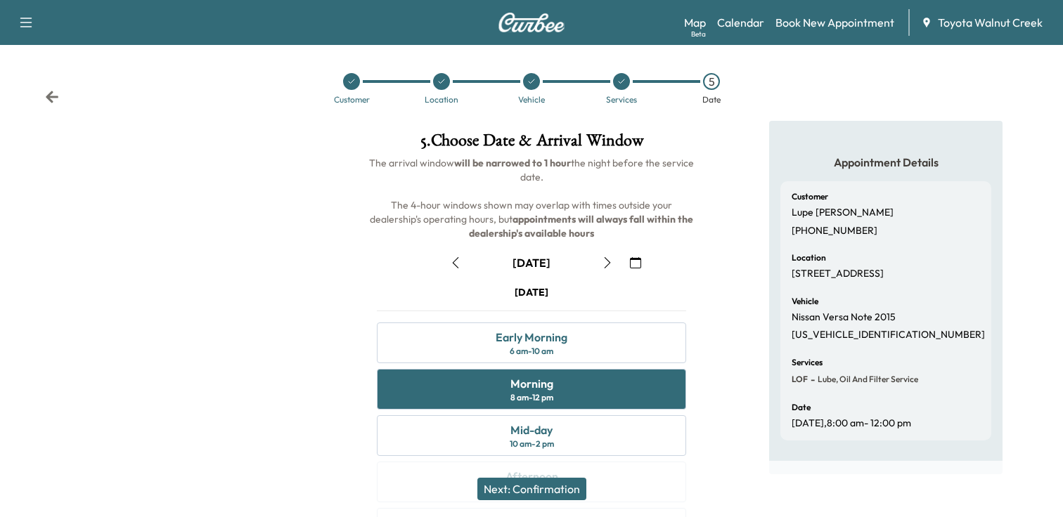
scroll to position [70, 0]
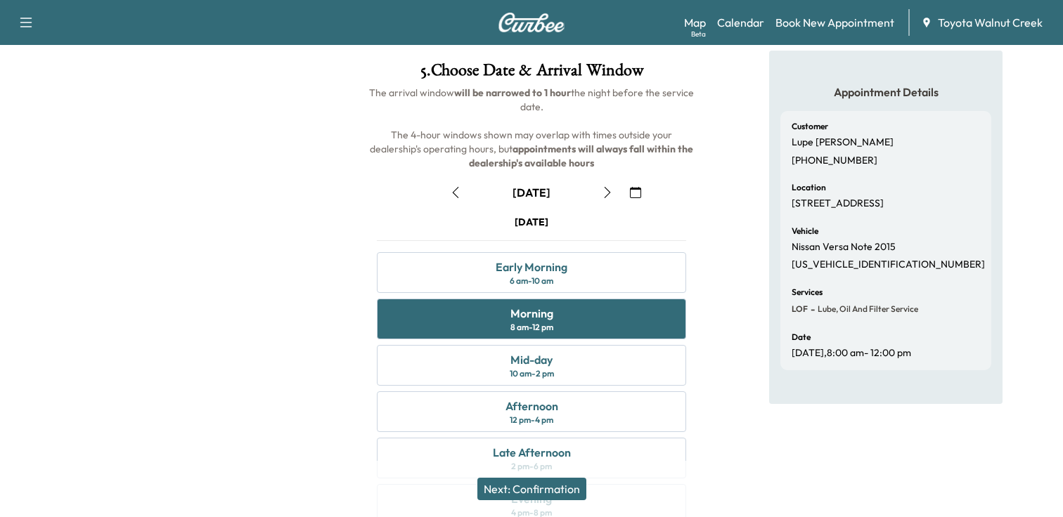
click at [564, 488] on button "Next: Confirmation" at bounding box center [531, 489] width 109 height 22
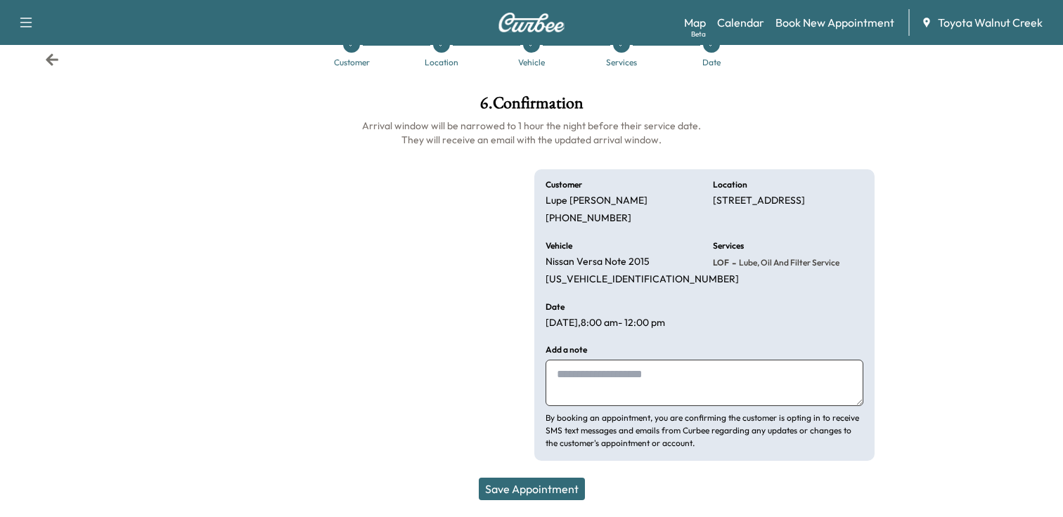
scroll to position [37, 0]
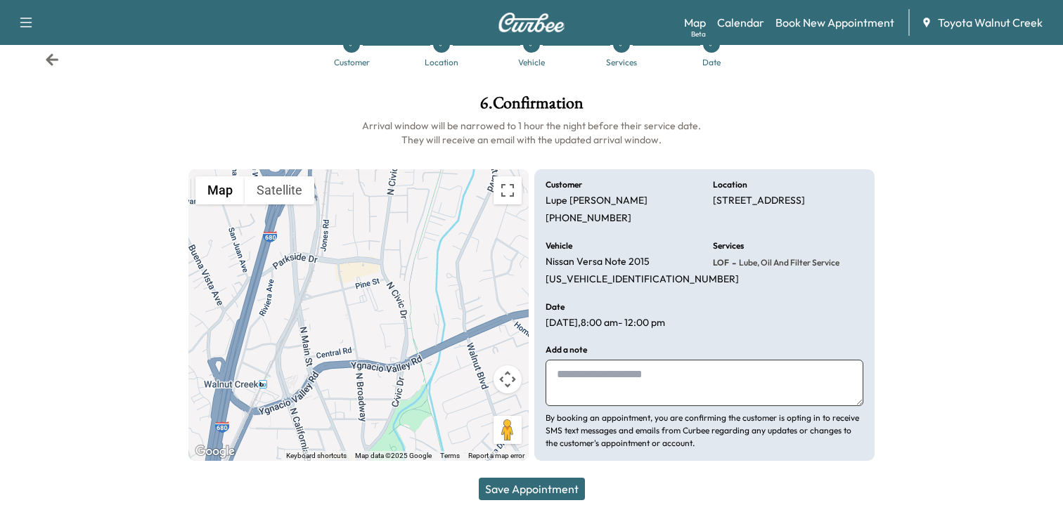
click at [560, 482] on button "Save Appointment" at bounding box center [532, 489] width 106 height 22
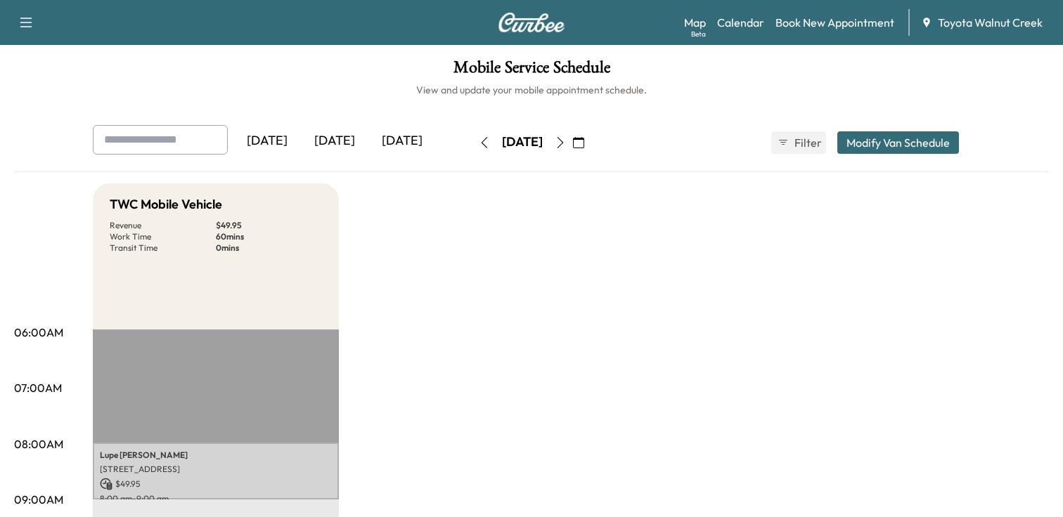
click at [339, 143] on div "[DATE]" at bounding box center [334, 141] width 67 height 32
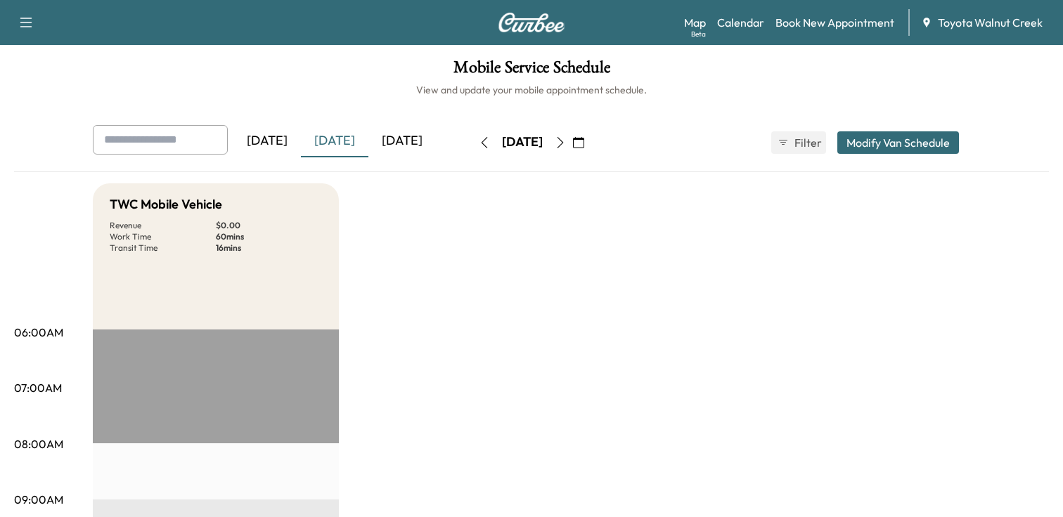
click at [566, 143] on icon "button" at bounding box center [559, 142] width 11 height 11
click at [590, 143] on button "button" at bounding box center [578, 142] width 24 height 22
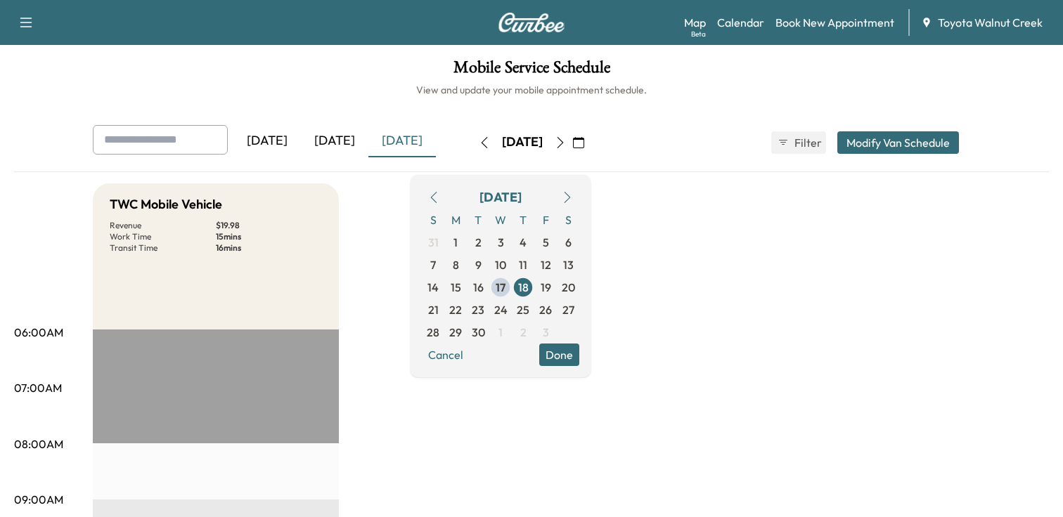
click at [566, 142] on icon "button" at bounding box center [559, 142] width 11 height 11
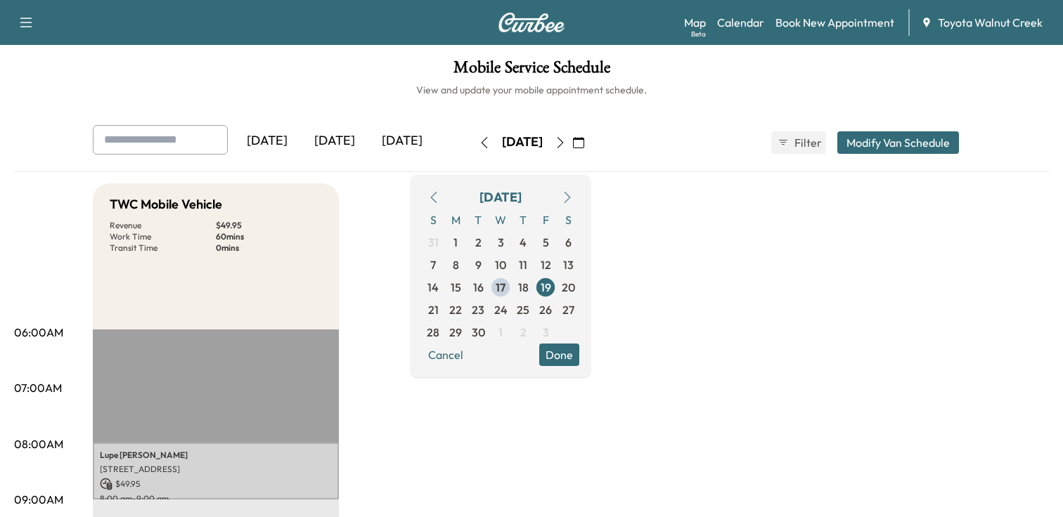
click at [24, 22] on icon "button" at bounding box center [26, 23] width 12 height 10
click at [340, 93] on h6 "View and update your mobile appointment schedule." at bounding box center [531, 90] width 1034 height 14
click at [837, 22] on link "Book New Appointment" at bounding box center [834, 22] width 119 height 17
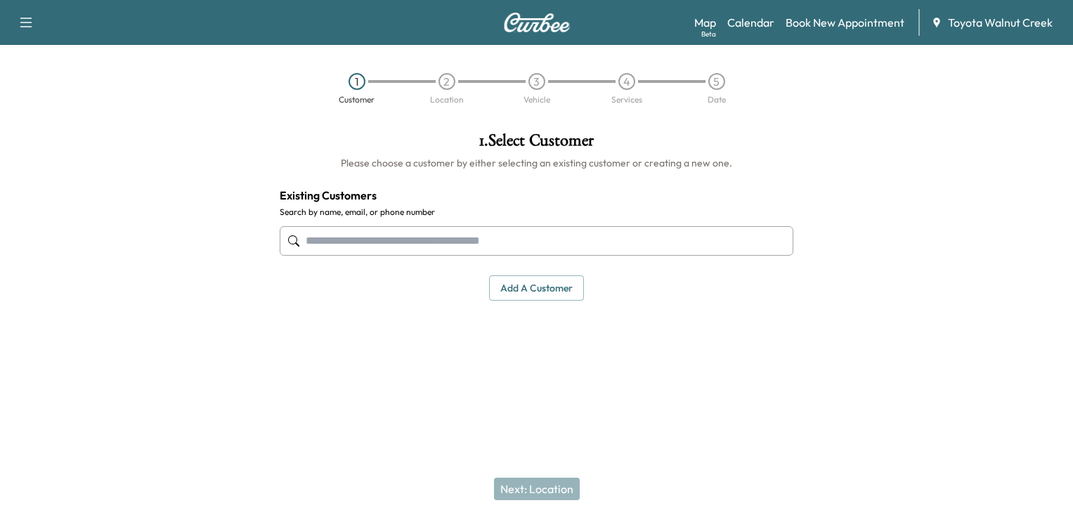
click at [392, 241] on input "text" at bounding box center [537, 241] width 514 height 30
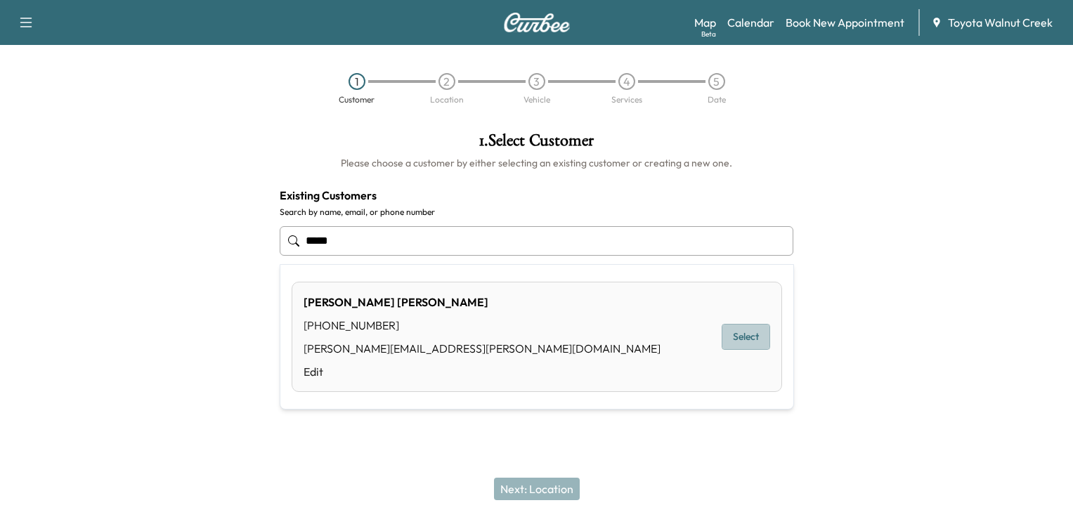
click at [742, 335] on button "Select" at bounding box center [746, 337] width 48 height 26
type input "**********"
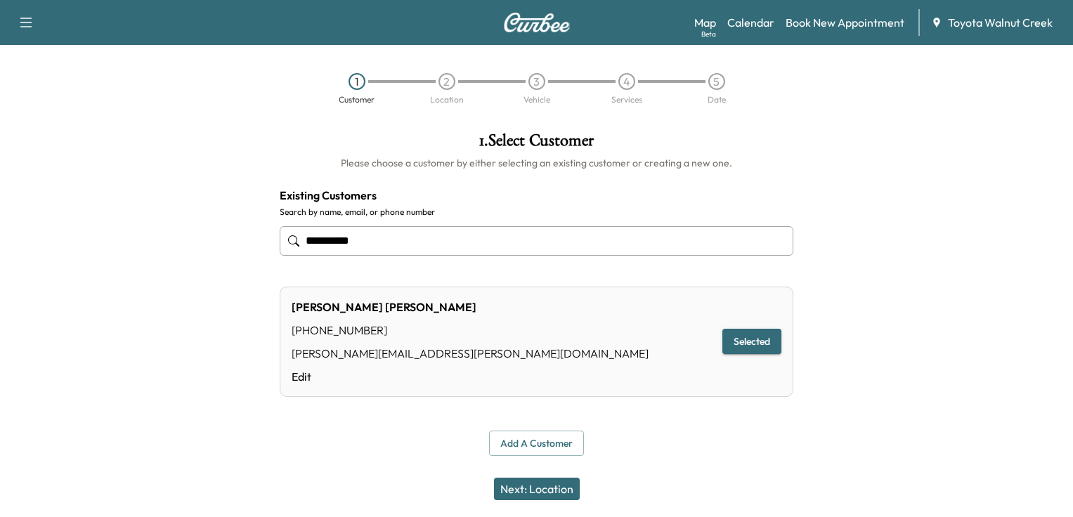
click at [531, 486] on button "Next: Location" at bounding box center [537, 489] width 86 height 22
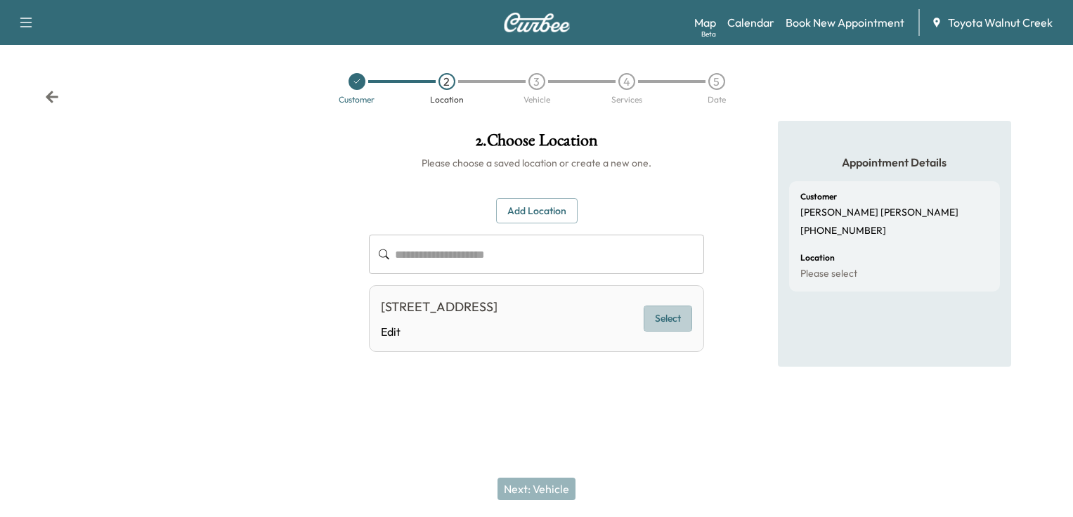
click at [675, 314] on button "Select" at bounding box center [668, 319] width 48 height 26
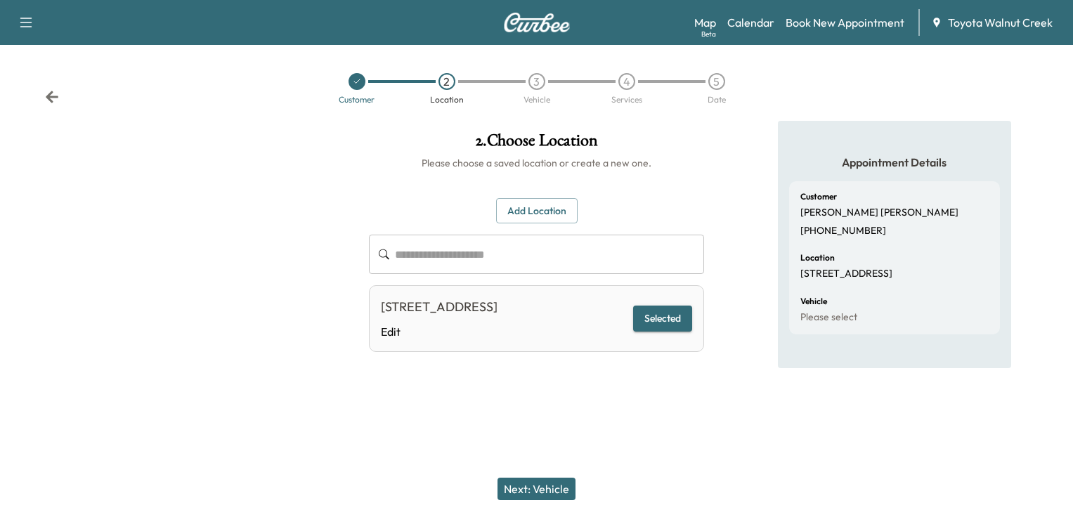
click at [561, 489] on button "Next: Vehicle" at bounding box center [537, 489] width 78 height 22
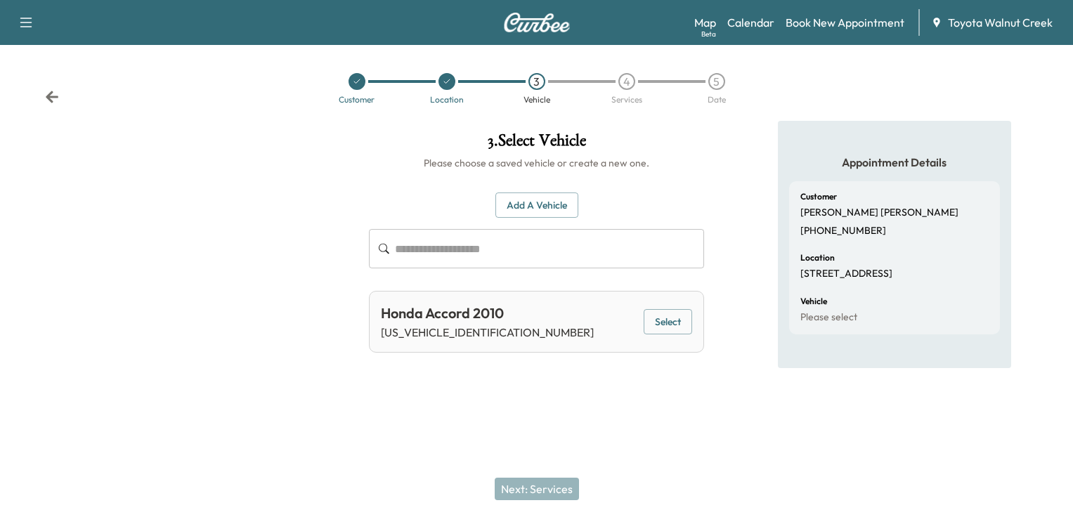
click at [661, 328] on button "Select" at bounding box center [668, 322] width 48 height 26
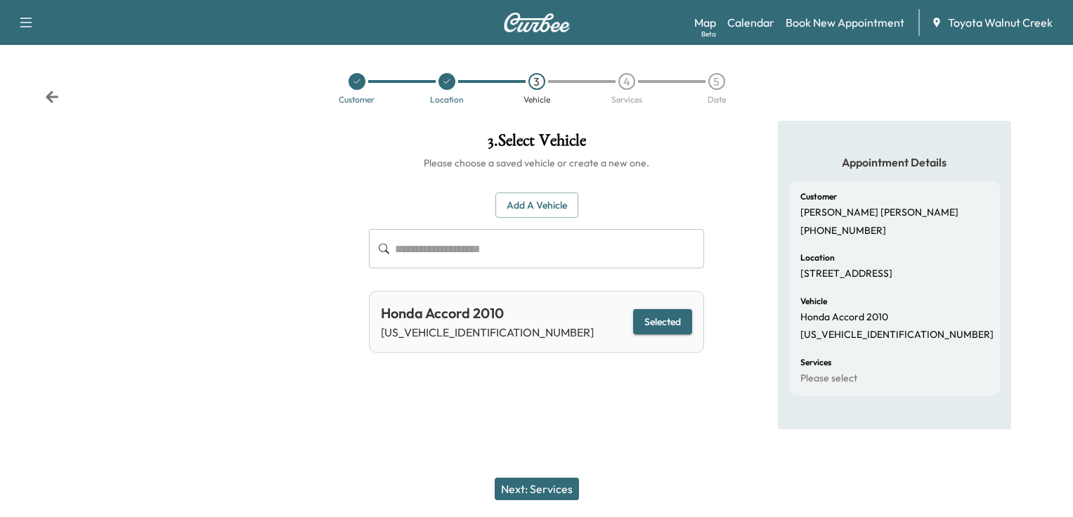
click at [548, 488] on button "Next: Services" at bounding box center [537, 489] width 84 height 22
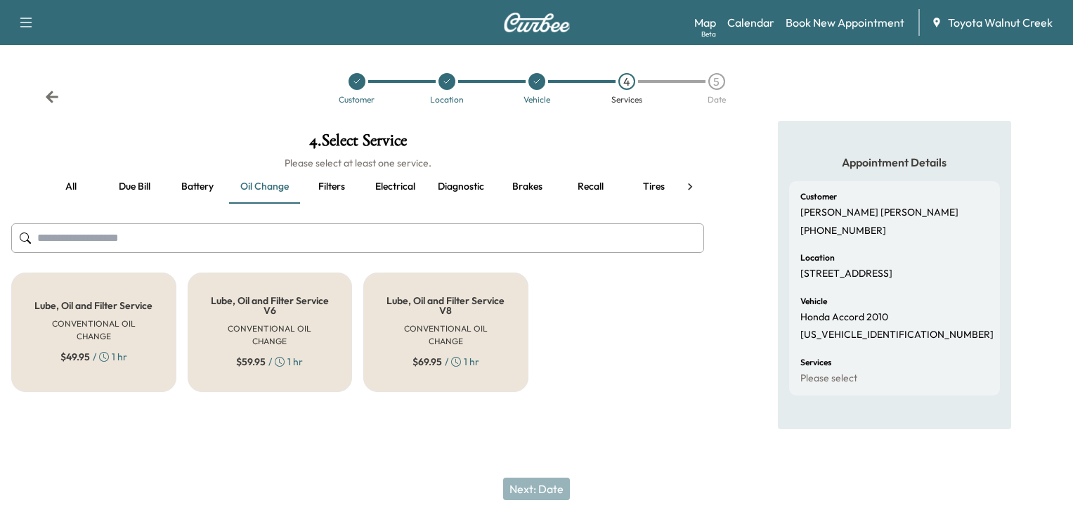
click at [140, 337] on div "Lube, Oil and Filter Service CONVENTIONAL OIL CHANGE $ 49.95 / 1 hr" at bounding box center [93, 332] width 165 height 119
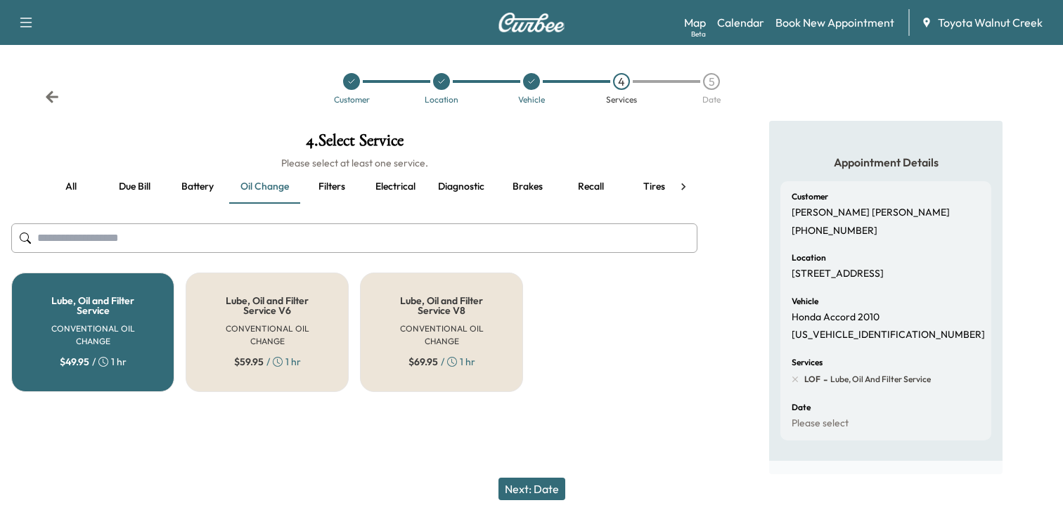
click at [535, 485] on button "Next: Date" at bounding box center [531, 489] width 67 height 22
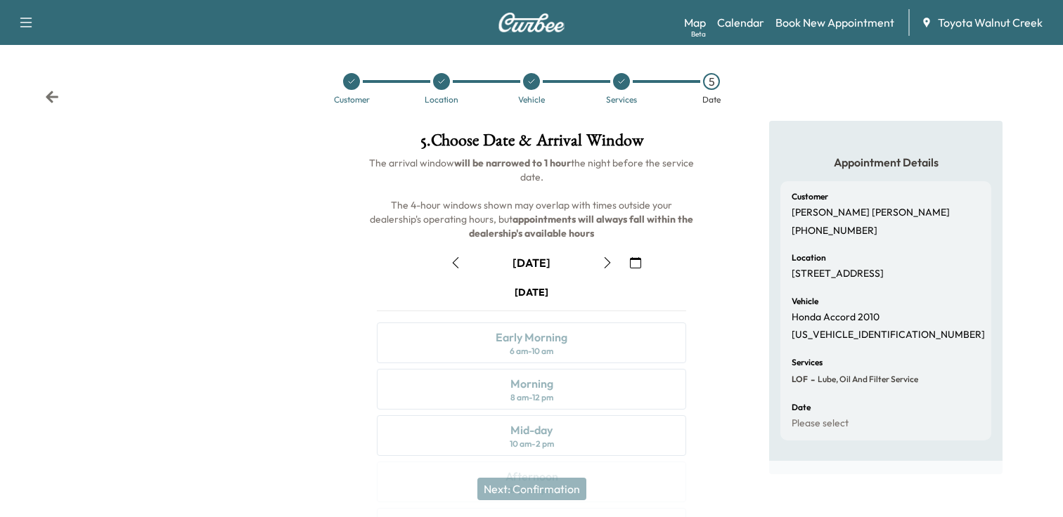
click at [608, 265] on icon "button" at bounding box center [607, 262] width 6 height 11
click at [593, 423] on div "Mid-day 10 am - 2 pm" at bounding box center [531, 435] width 309 height 41
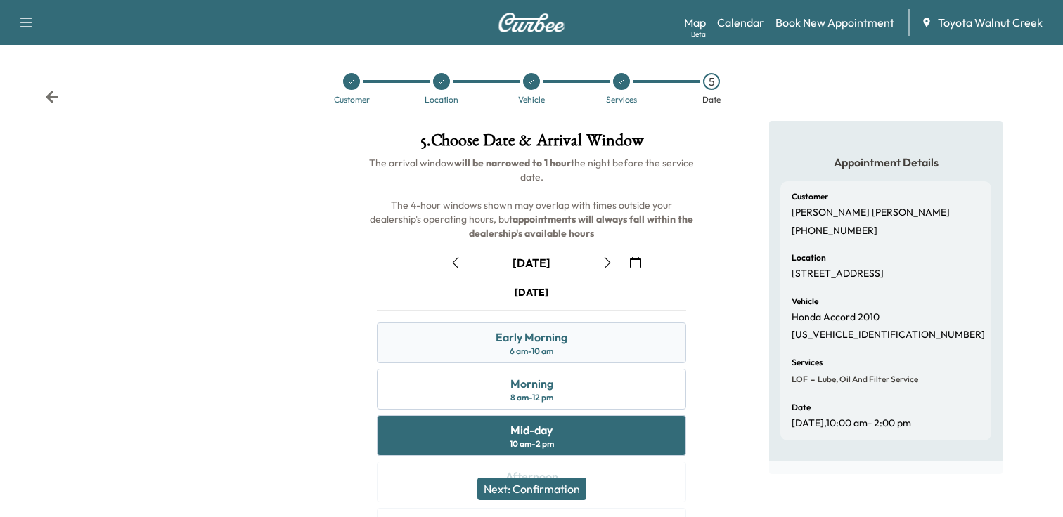
scroll to position [70, 0]
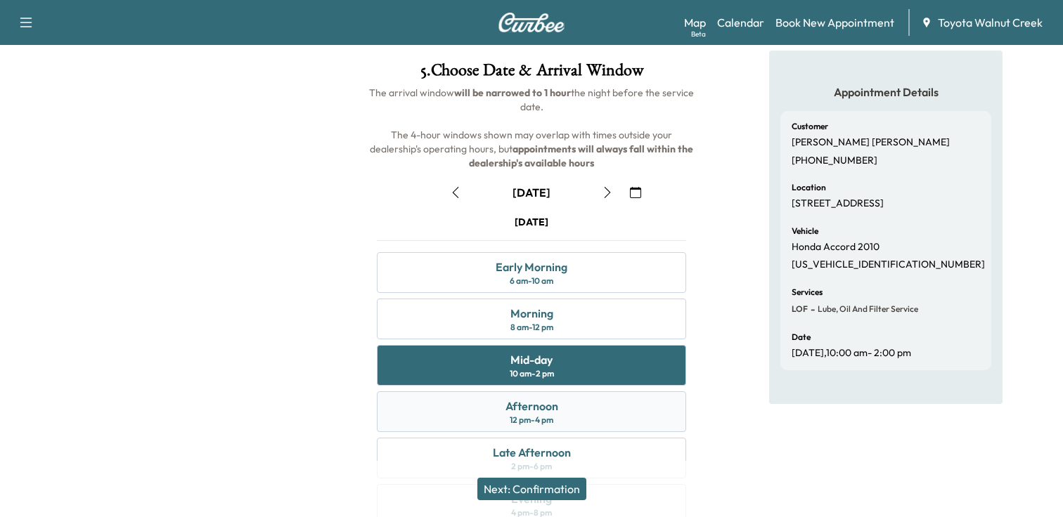
click at [592, 417] on div "Afternoon 12 pm - 4 pm" at bounding box center [531, 411] width 309 height 41
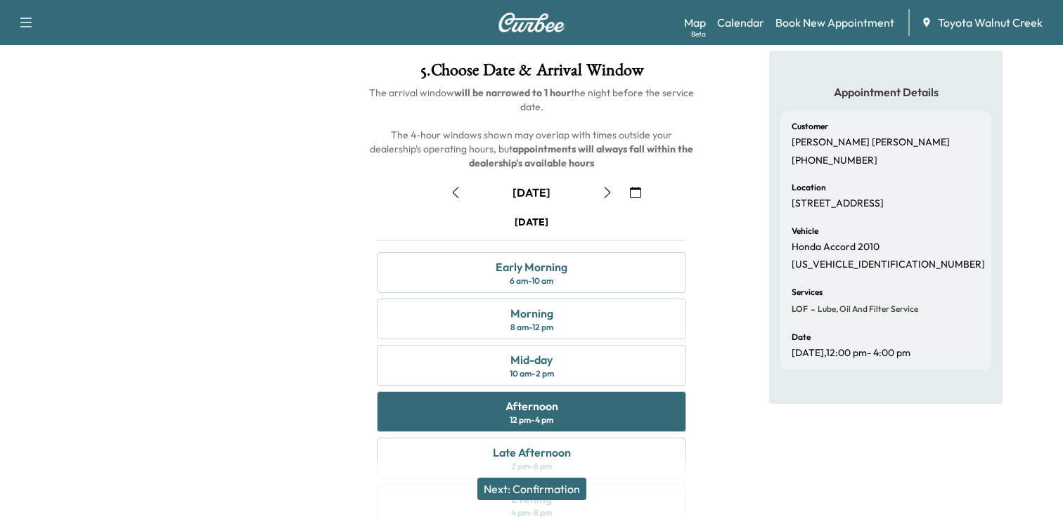
click at [538, 489] on button "Next: Confirmation" at bounding box center [531, 489] width 109 height 22
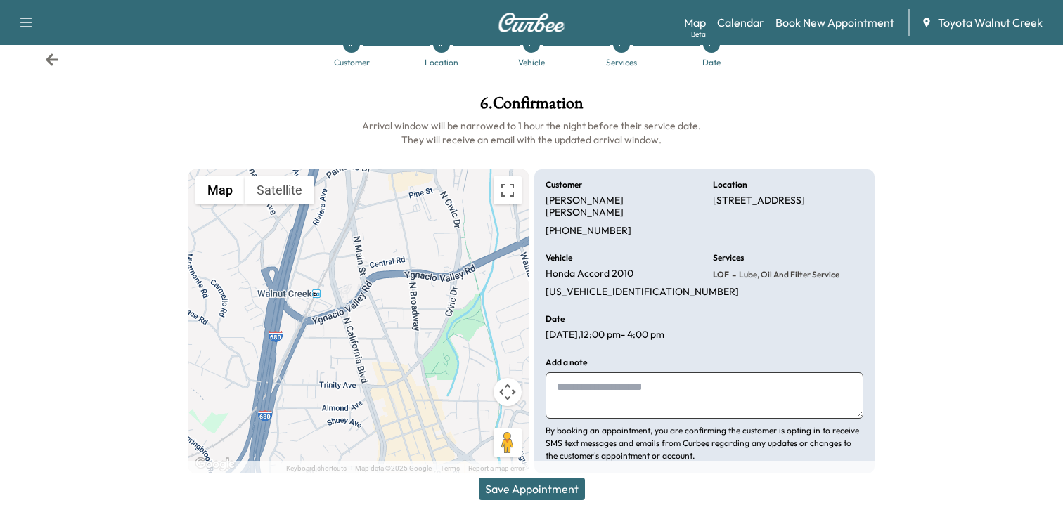
click at [521, 488] on button "Save Appointment" at bounding box center [532, 489] width 106 height 22
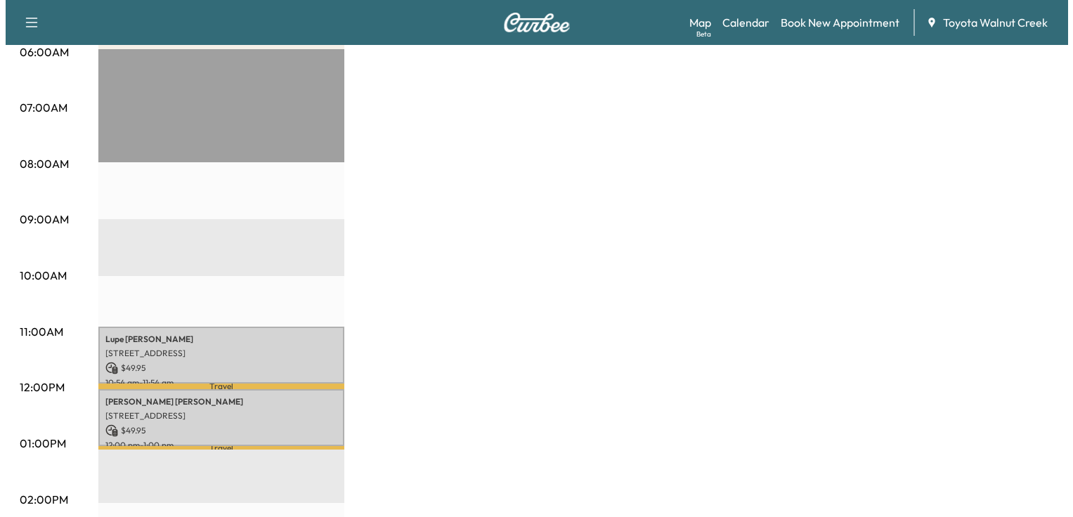
scroll to position [281, 0]
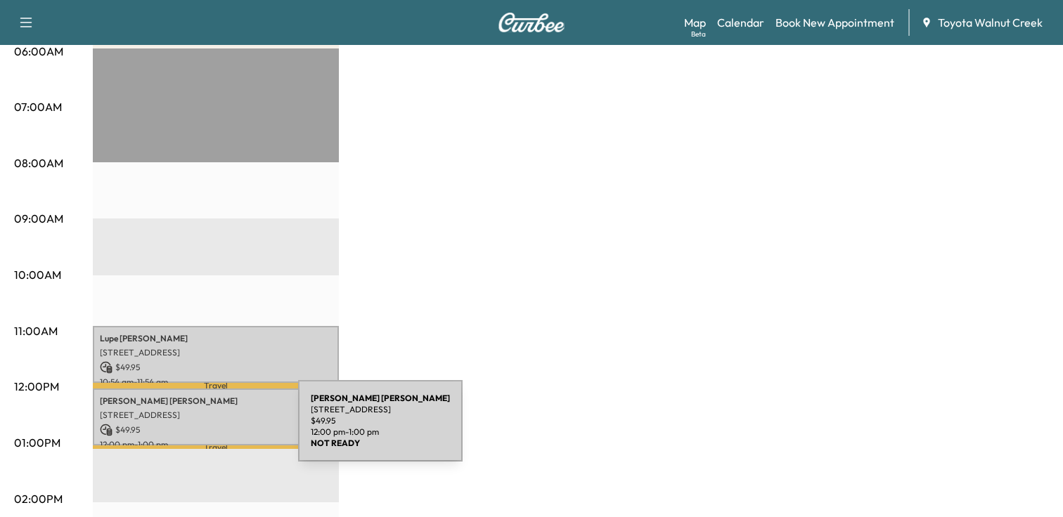
click at [193, 429] on p "$ 49.95" at bounding box center [216, 430] width 232 height 13
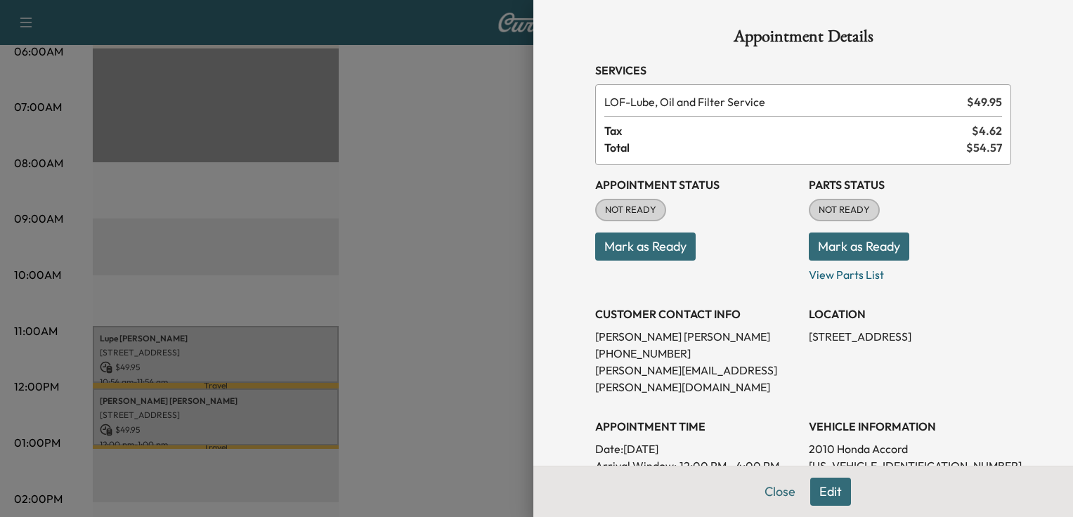
click at [859, 252] on button "Mark as Ready" at bounding box center [859, 247] width 100 height 28
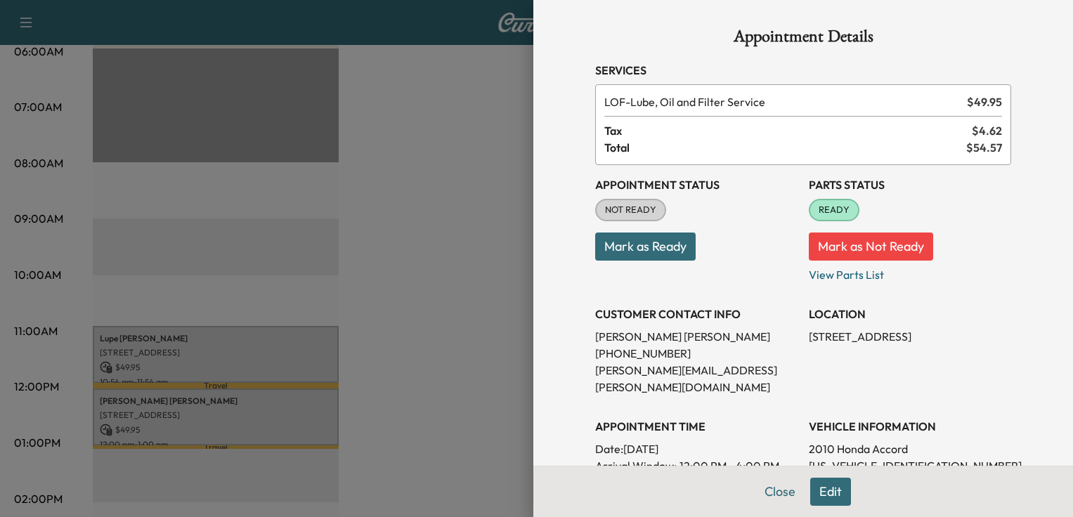
click at [655, 251] on button "Mark as Ready" at bounding box center [645, 247] width 100 height 28
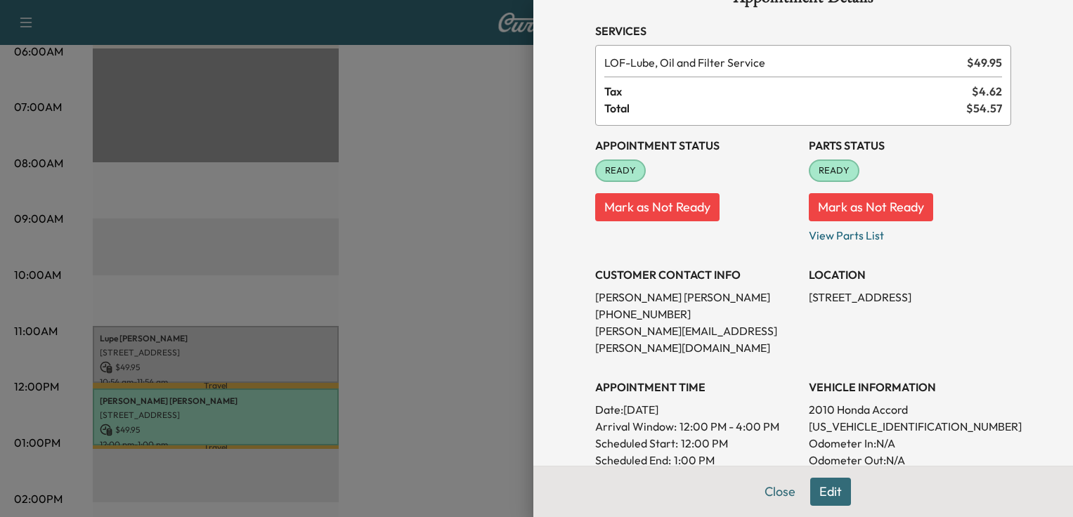
scroll to position [0, 0]
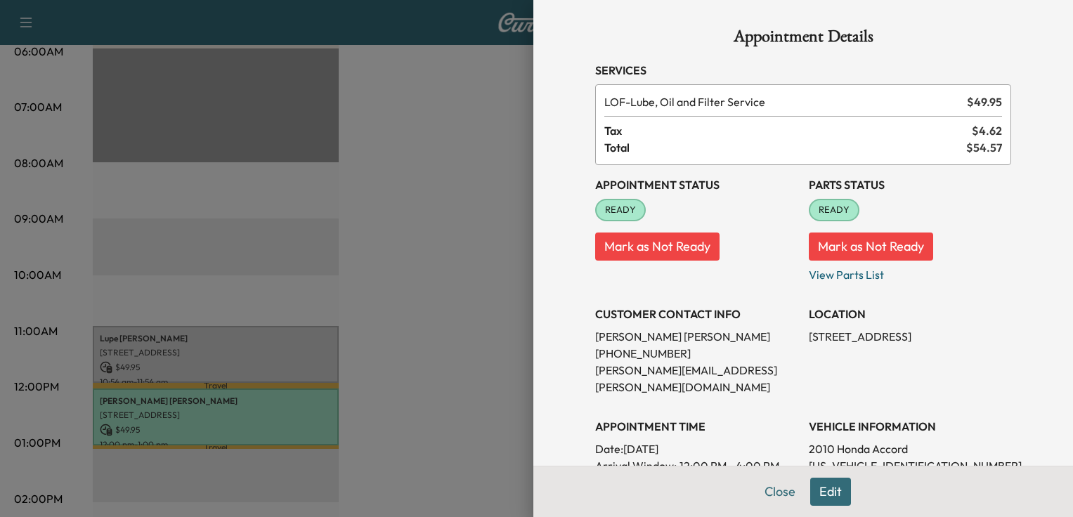
click at [816, 491] on button "Edit" at bounding box center [830, 492] width 41 height 28
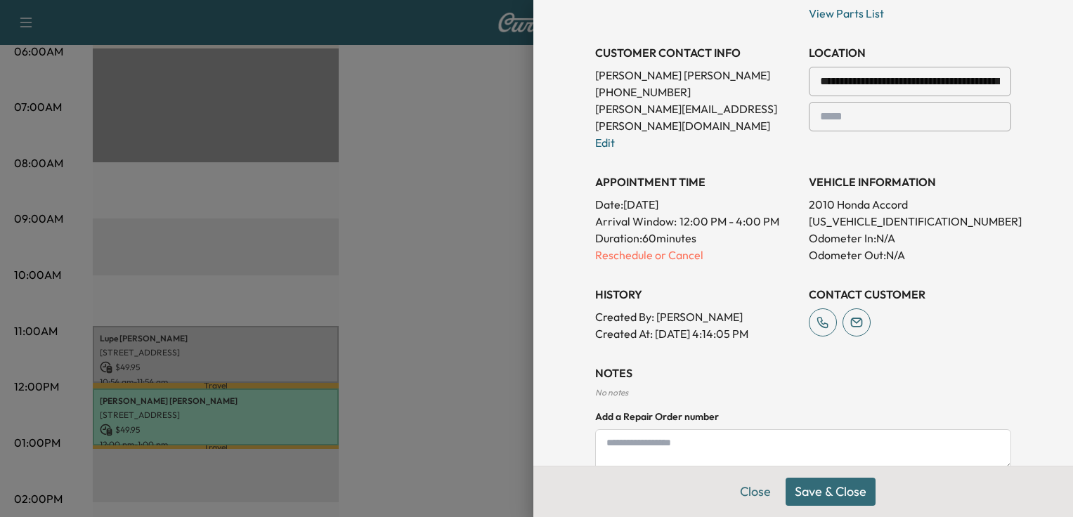
scroll to position [351, 0]
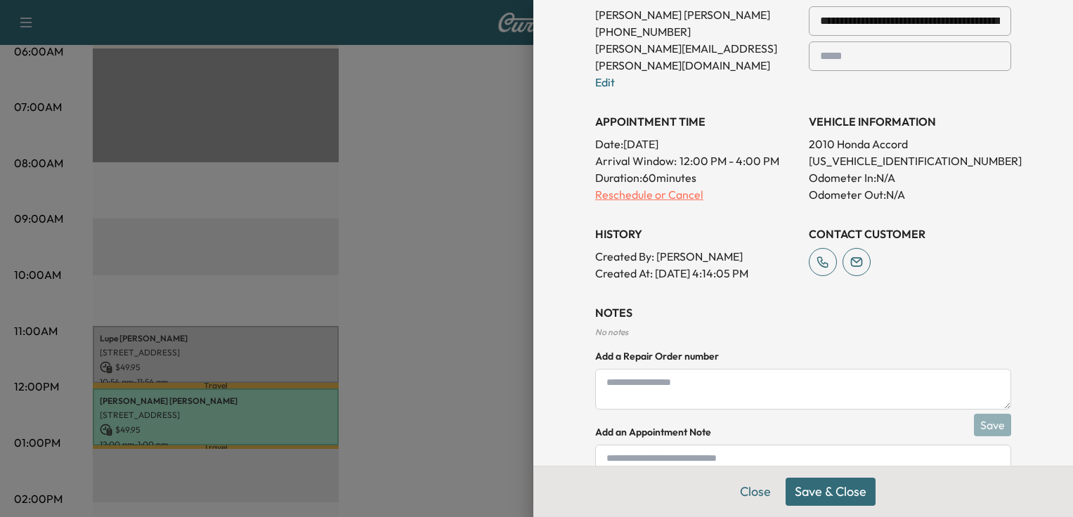
click at [639, 186] on p "Reschedule or Cancel" at bounding box center [696, 194] width 202 height 17
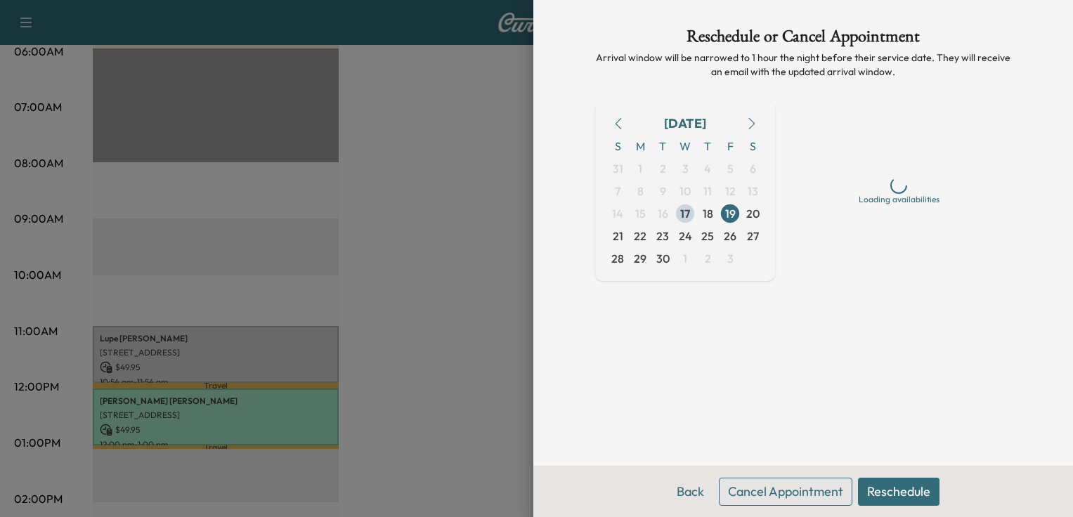
scroll to position [0, 0]
